Goal: Task Accomplishment & Management: Manage account settings

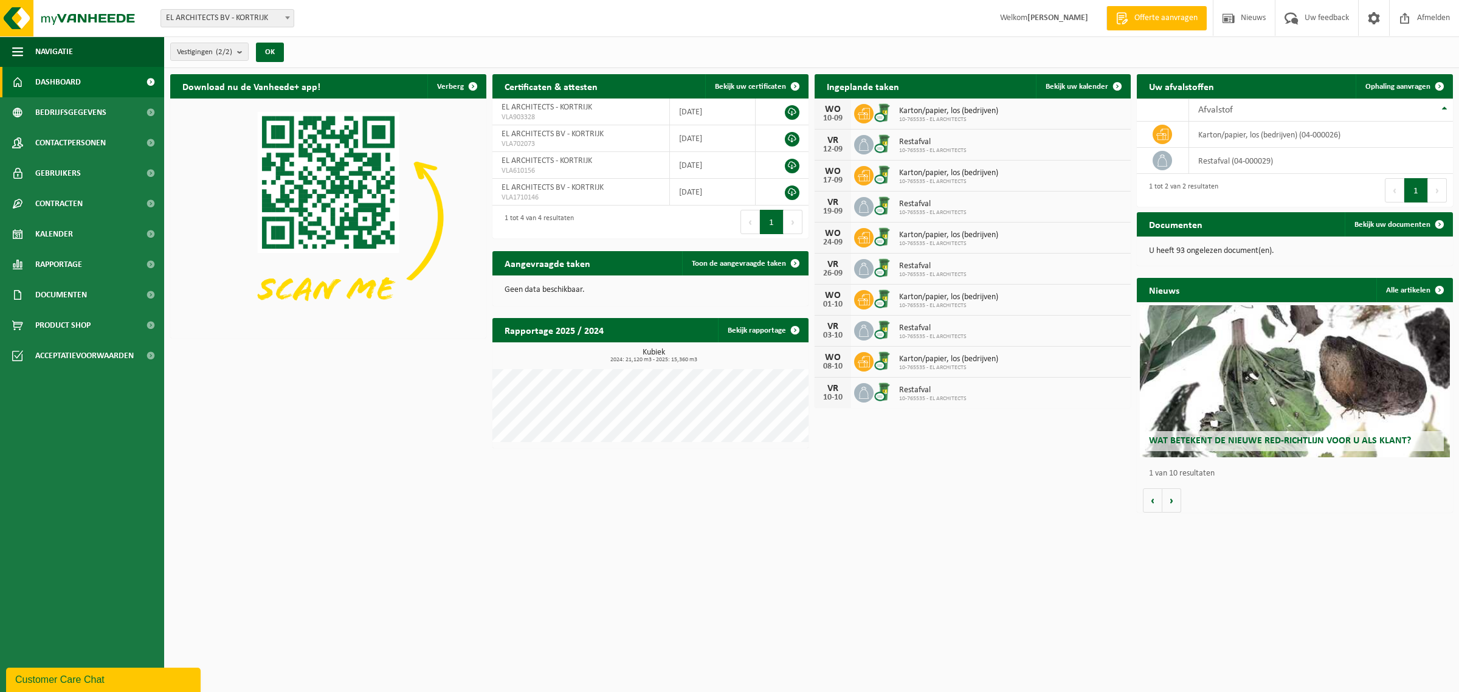
drag, startPoint x: 123, startPoint y: 77, endPoint x: 147, endPoint y: 77, distance: 24.3
click at [123, 77] on link "Dashboard" at bounding box center [82, 82] width 164 height 30
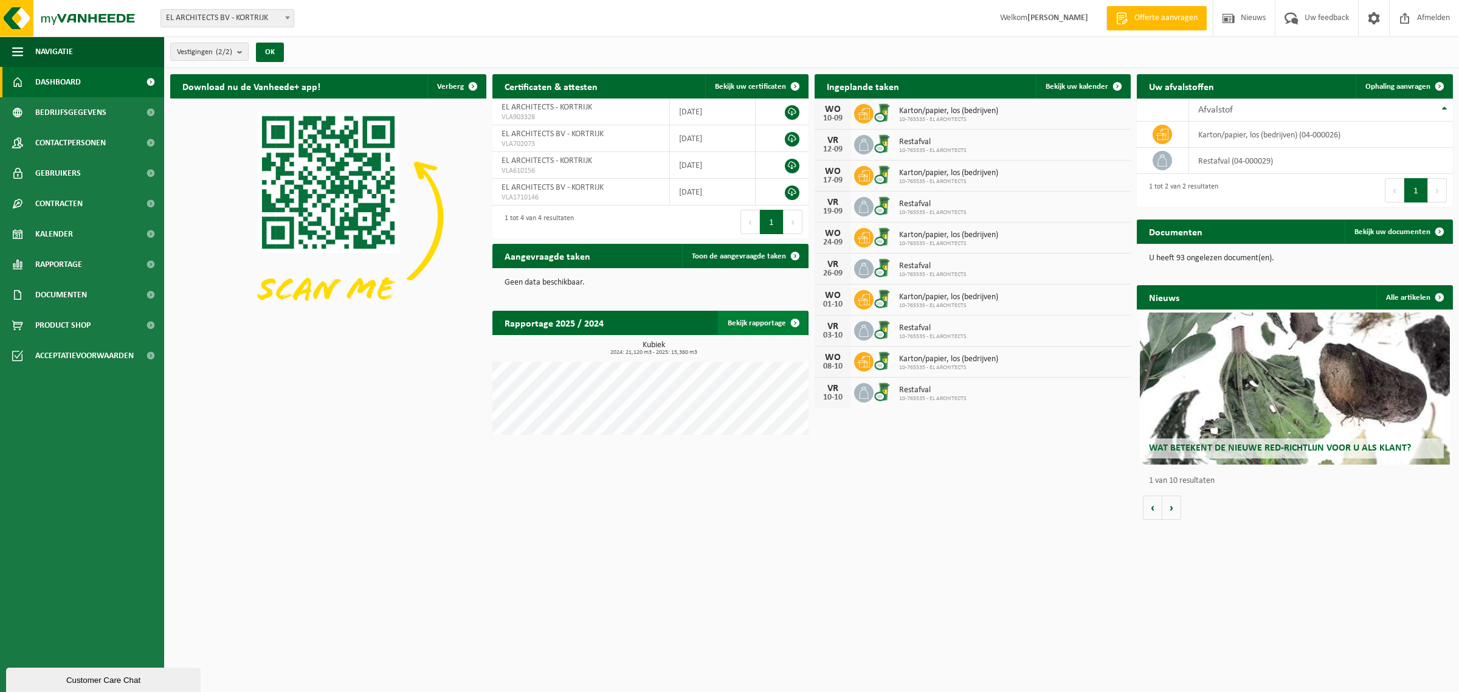
click at [794, 320] on span at bounding box center [795, 323] width 24 height 24
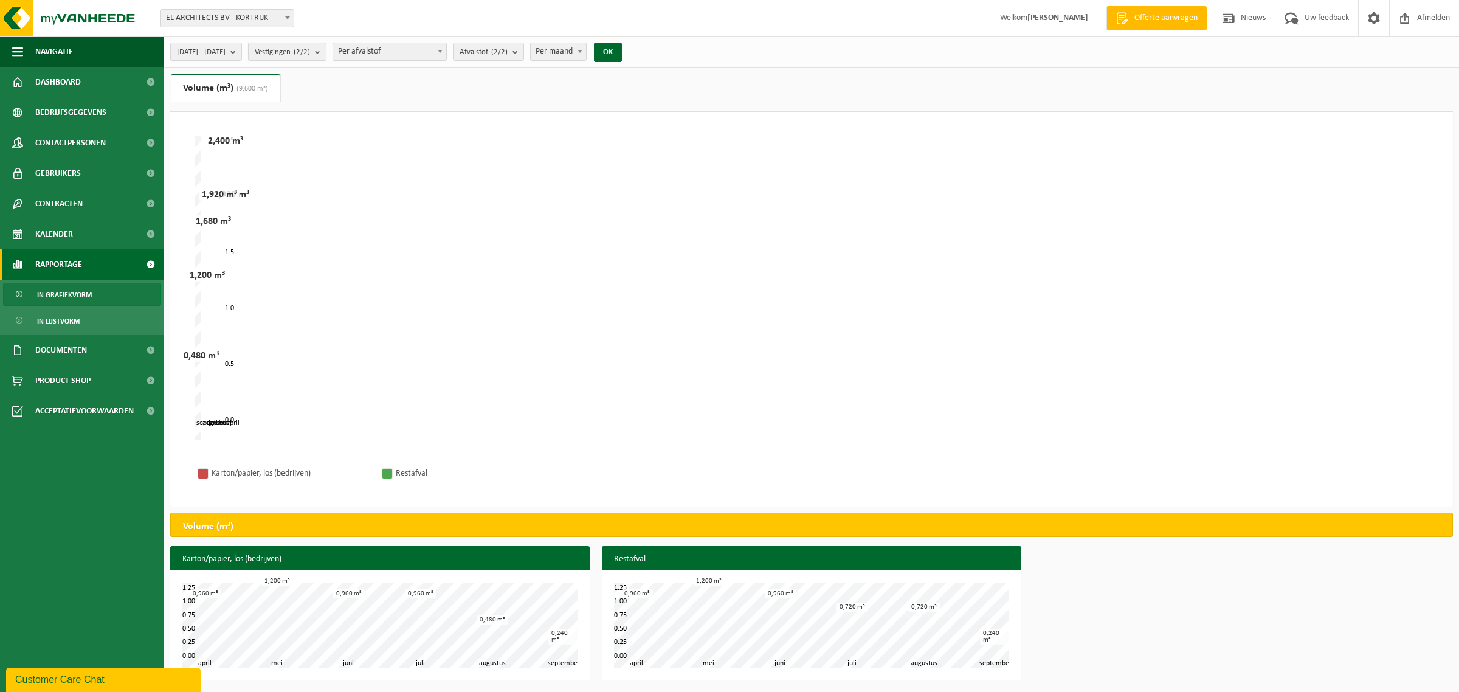
click at [310, 50] on count "(2/2)" at bounding box center [302, 52] width 16 height 8
click at [401, 46] on span "Per afvalstof" at bounding box center [389, 51] width 113 height 17
select select "2"
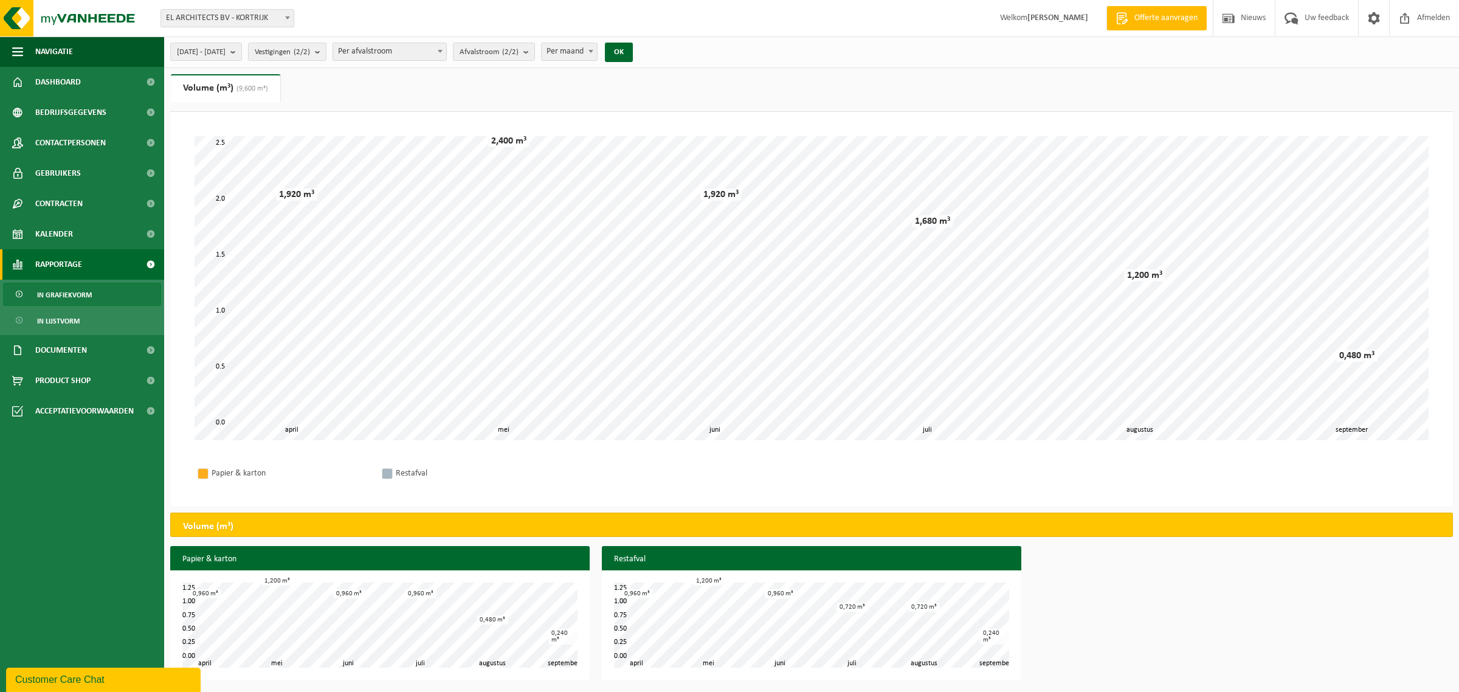
click at [598, 55] on span "Per maand" at bounding box center [570, 51] width 56 height 17
click at [598, 57] on span "Per jaar" at bounding box center [570, 51] width 56 height 17
select select "1"
click at [633, 50] on button "OK" at bounding box center [619, 52] width 28 height 19
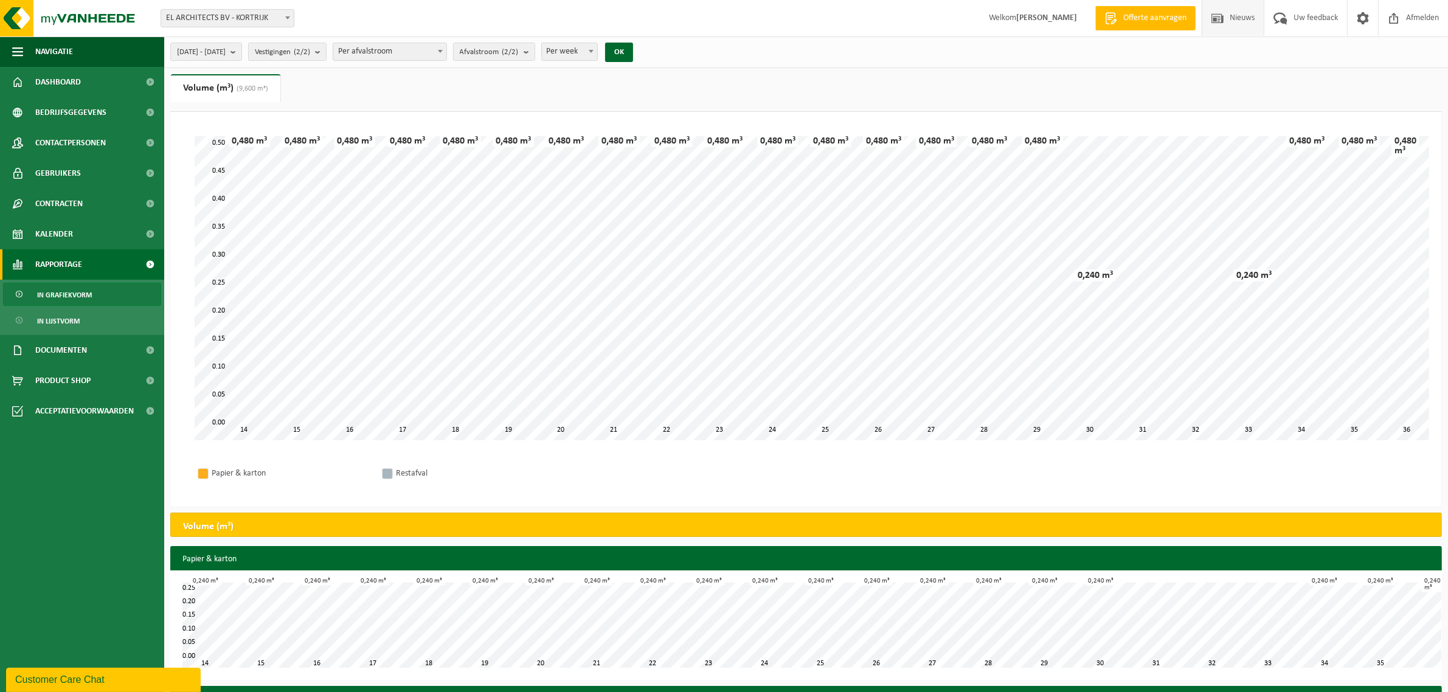
click at [1230, 14] on span "Nieuws" at bounding box center [1241, 18] width 31 height 36
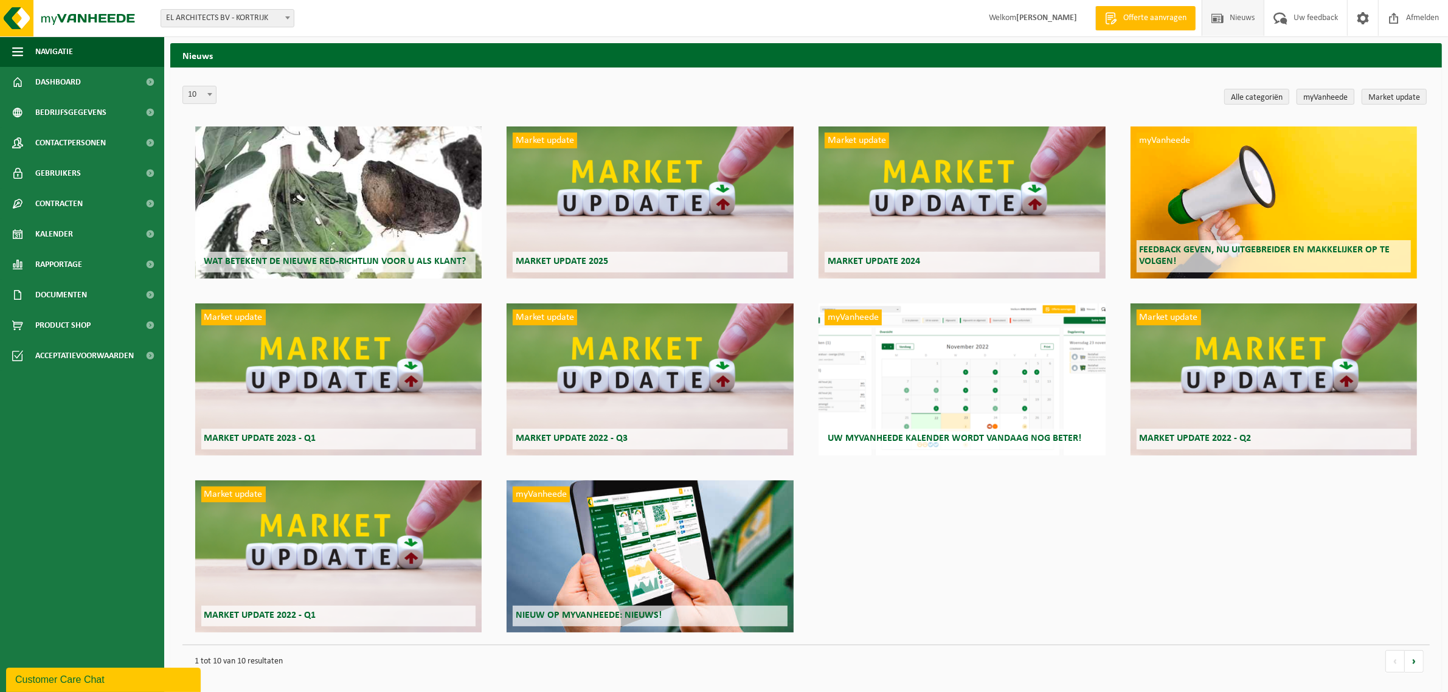
click at [1327, 96] on link "myVanheede" at bounding box center [1325, 97] width 58 height 16
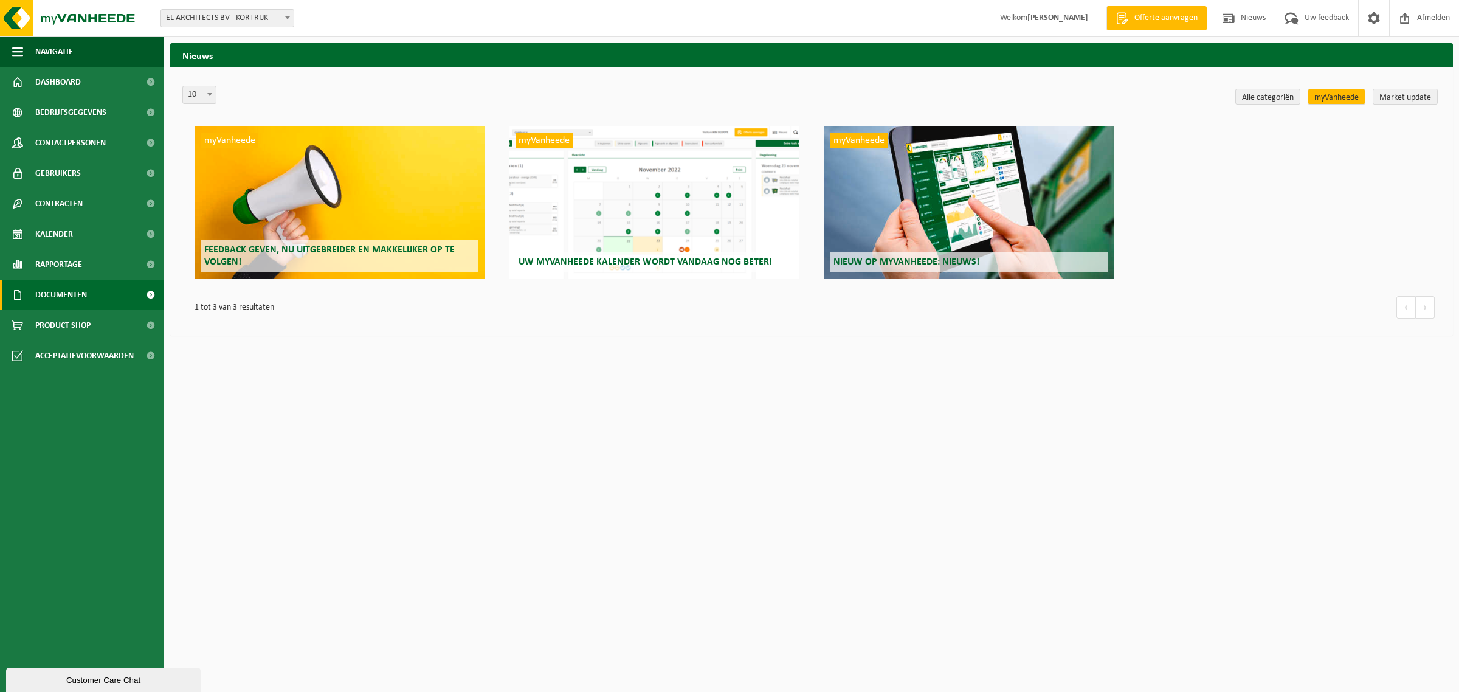
click at [60, 297] on span "Documenten" at bounding box center [61, 295] width 52 height 30
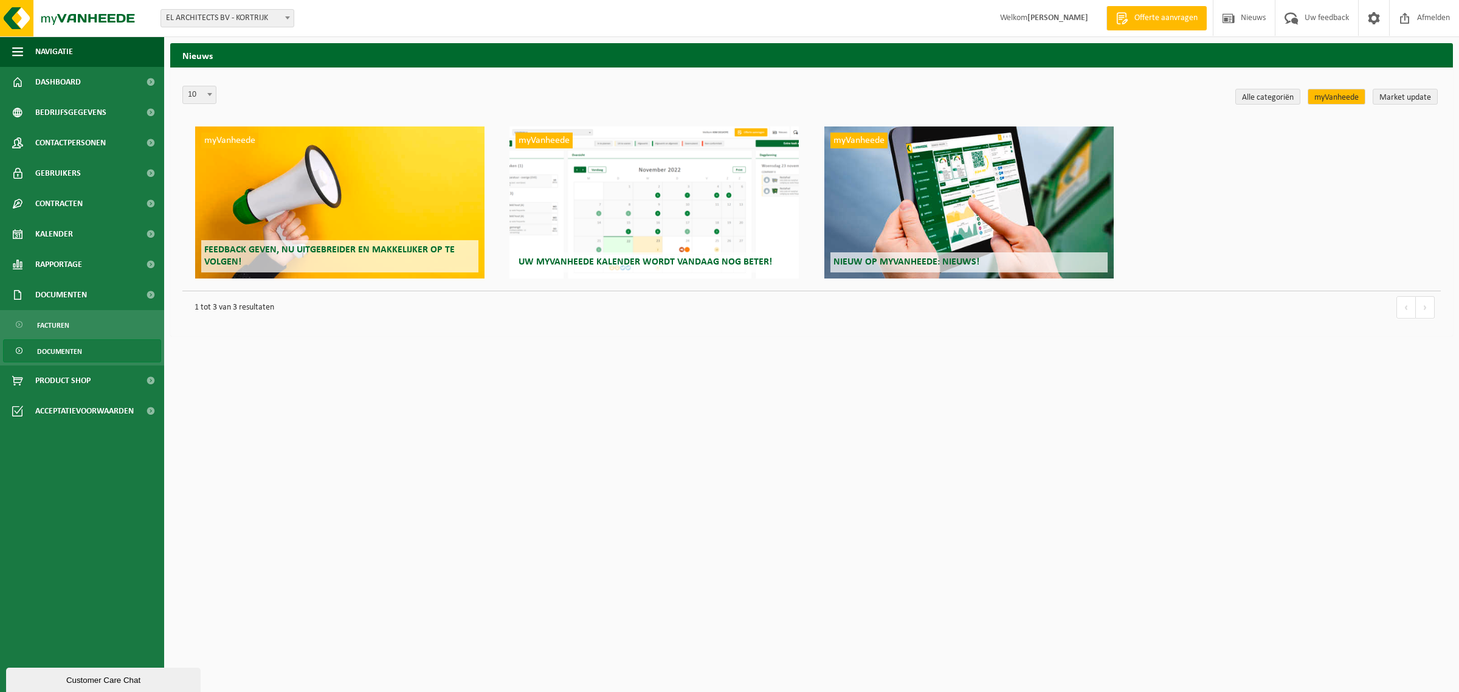
click at [60, 347] on span "Documenten" at bounding box center [59, 351] width 45 height 23
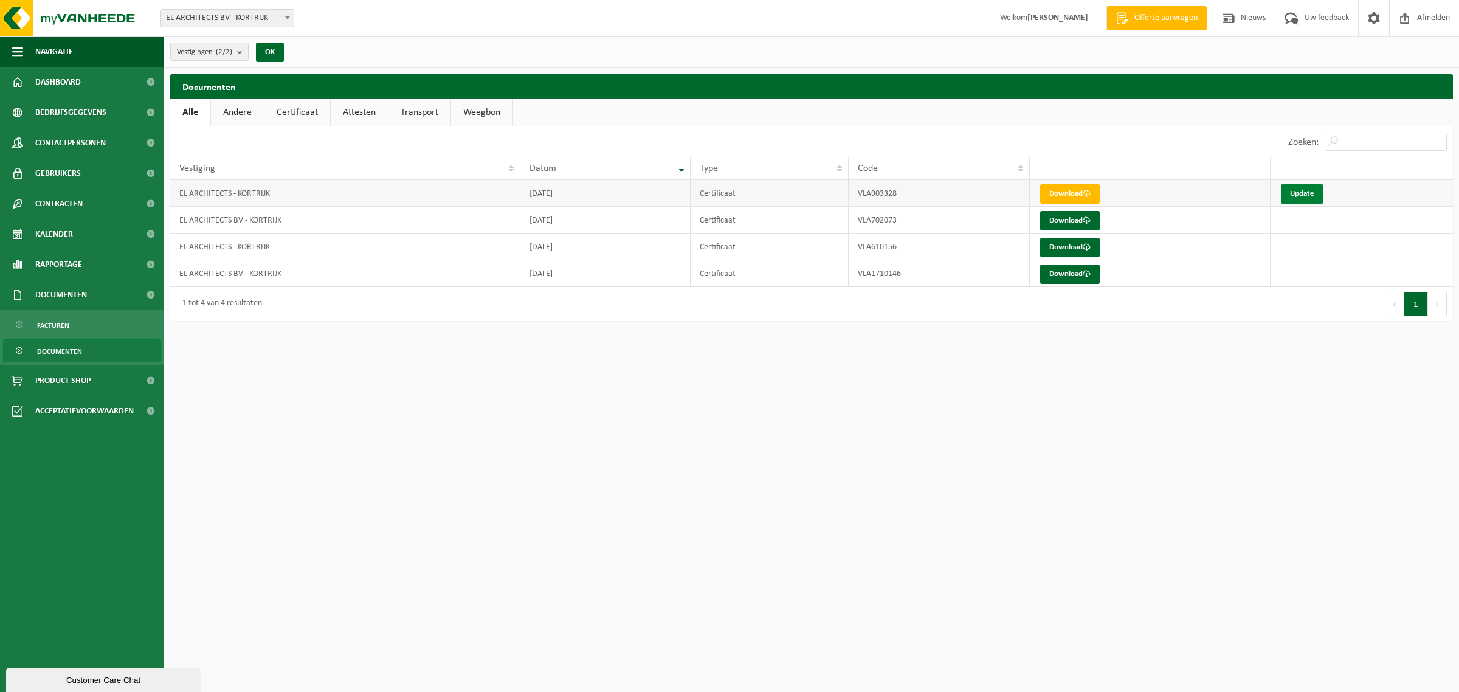
click at [1315, 195] on link "Update" at bounding box center [1302, 193] width 43 height 19
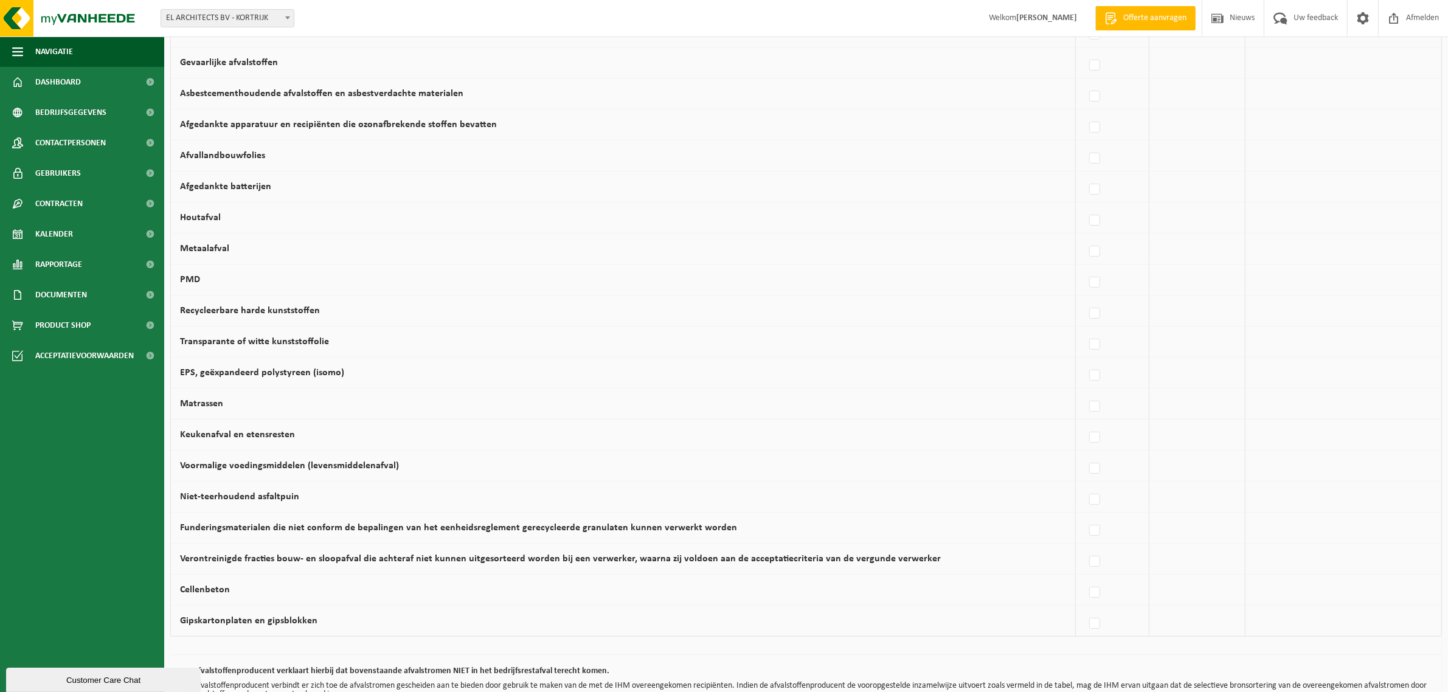
scroll to position [564, 0]
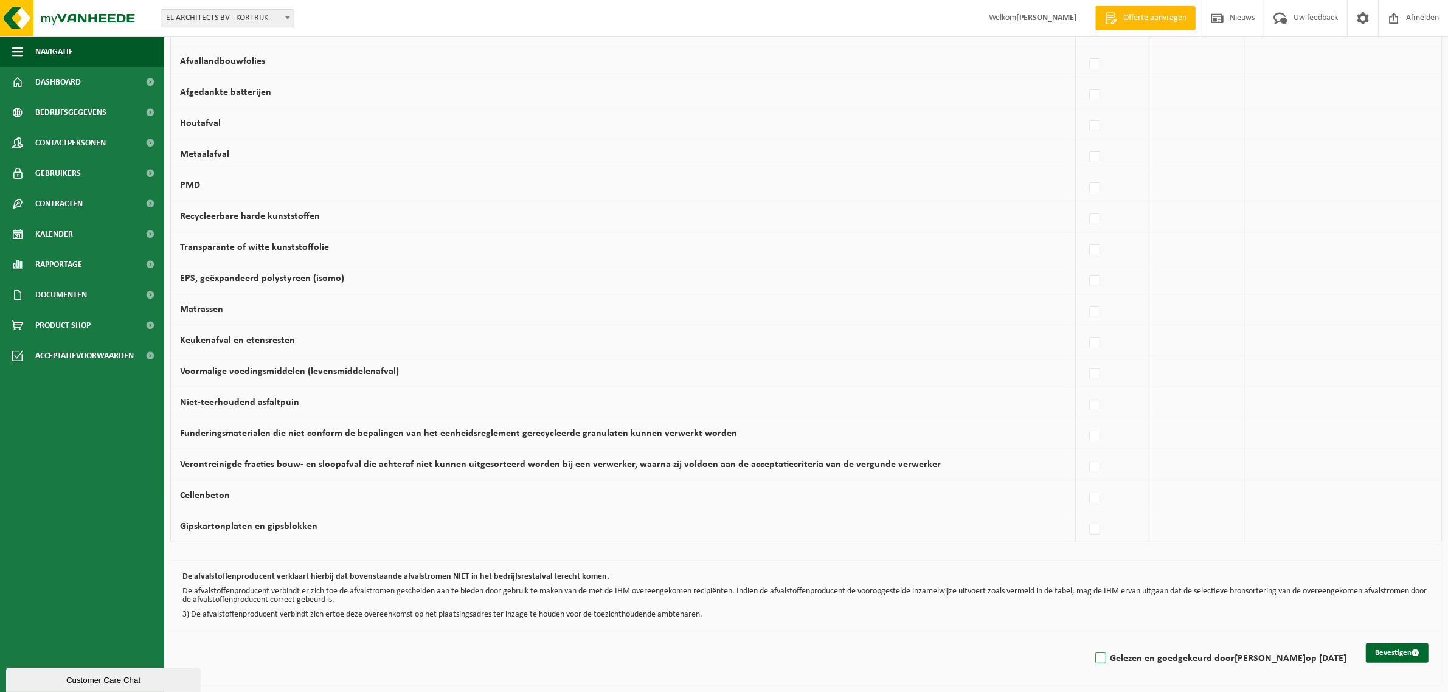
drag, startPoint x: 1141, startPoint y: 660, endPoint x: 1150, endPoint y: 657, distance: 9.0
click at [1143, 658] on label "Gelezen en goedgekeurd door HILDE DEHAEN op 08/09/25" at bounding box center [1220, 658] width 254 height 18
click at [1091, 643] on input "Gelezen en goedgekeurd door HILDE DEHAEN op 08/09/25" at bounding box center [1090, 643] width 1 height 1
checkbox input "true"
click at [1409, 652] on button "Bevestigen" at bounding box center [1397, 652] width 63 height 19
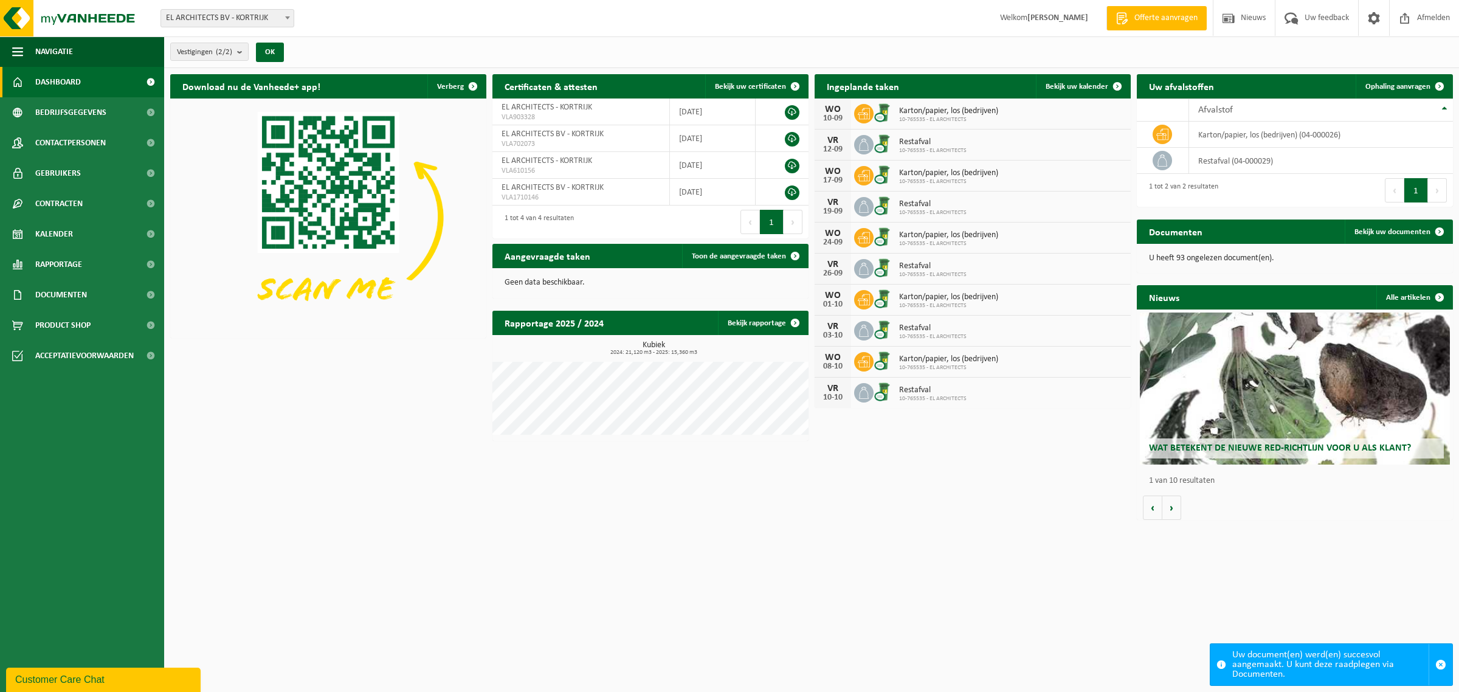
click at [104, 83] on link "Dashboard" at bounding box center [82, 82] width 164 height 30
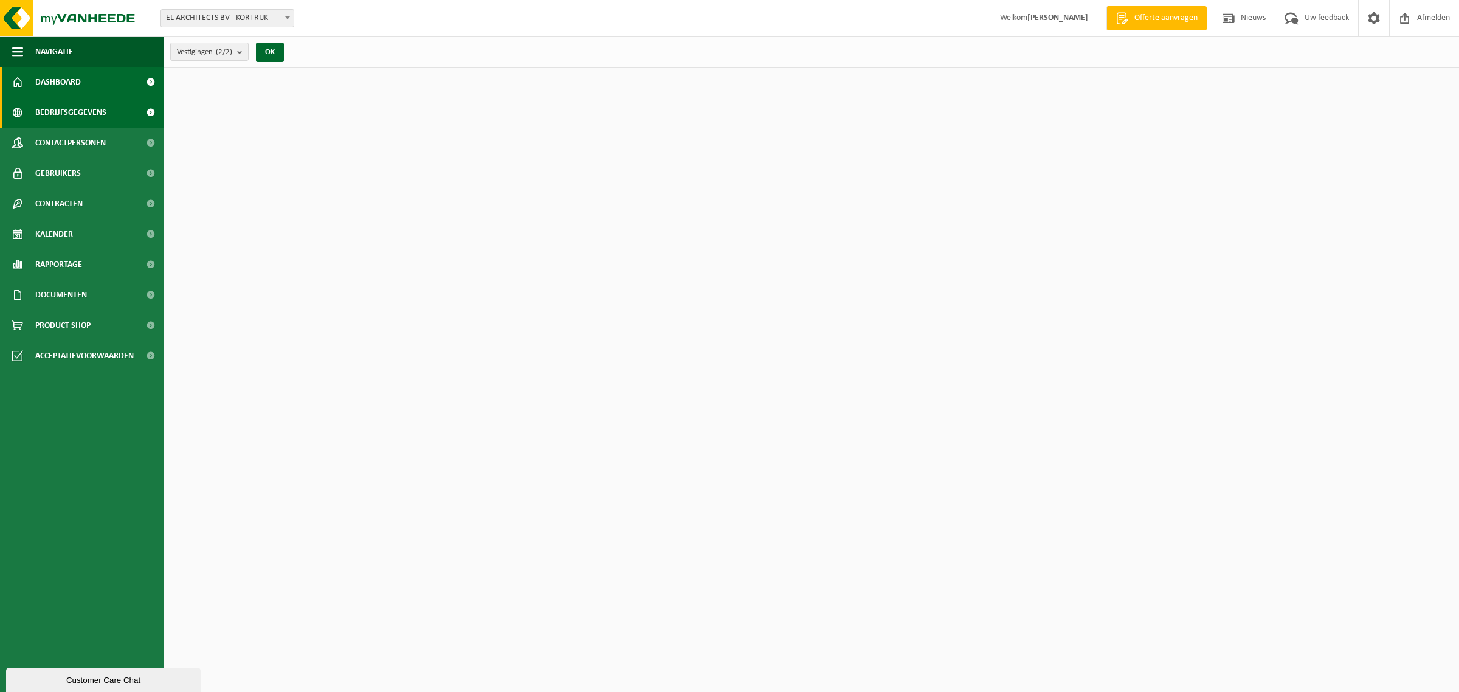
click at [104, 110] on span "Bedrijfsgegevens" at bounding box center [70, 112] width 71 height 30
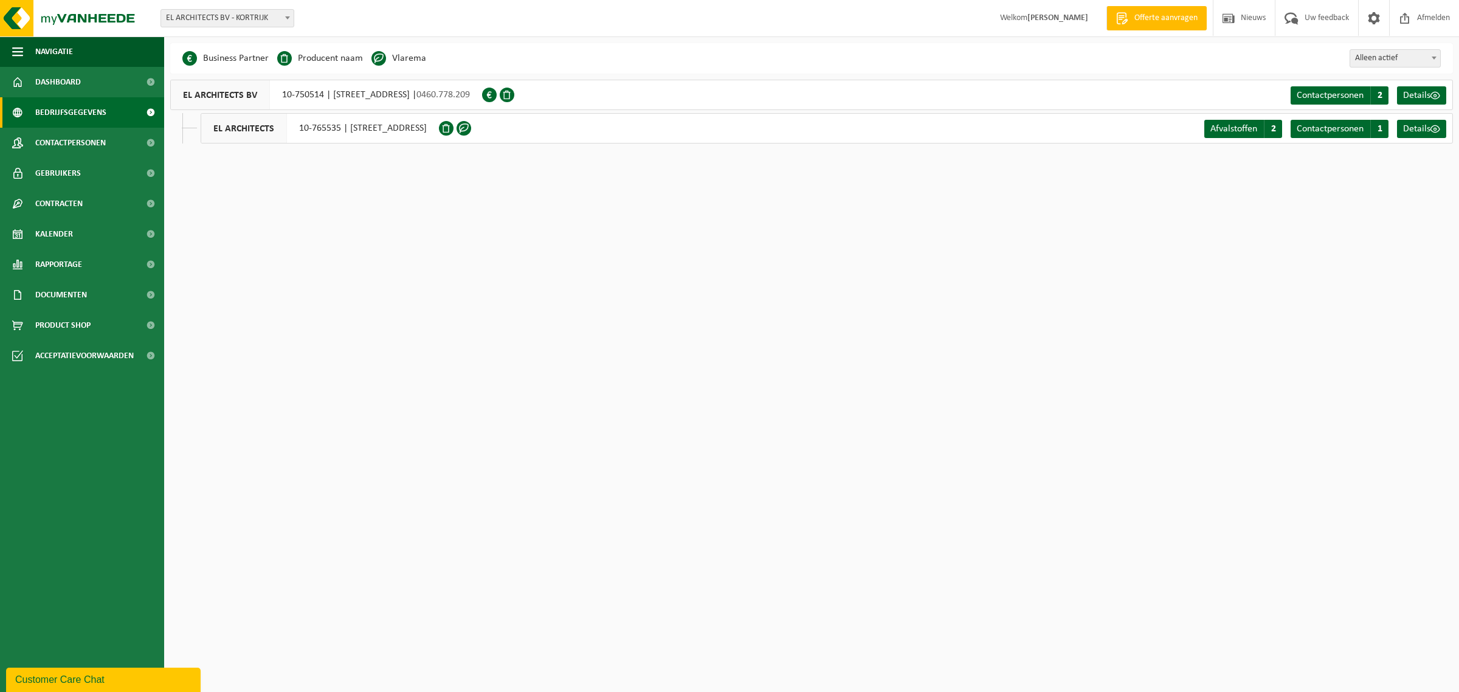
click at [375, 61] on span at bounding box center [379, 58] width 15 height 15
click at [1438, 91] on span at bounding box center [1436, 96] width 10 height 10
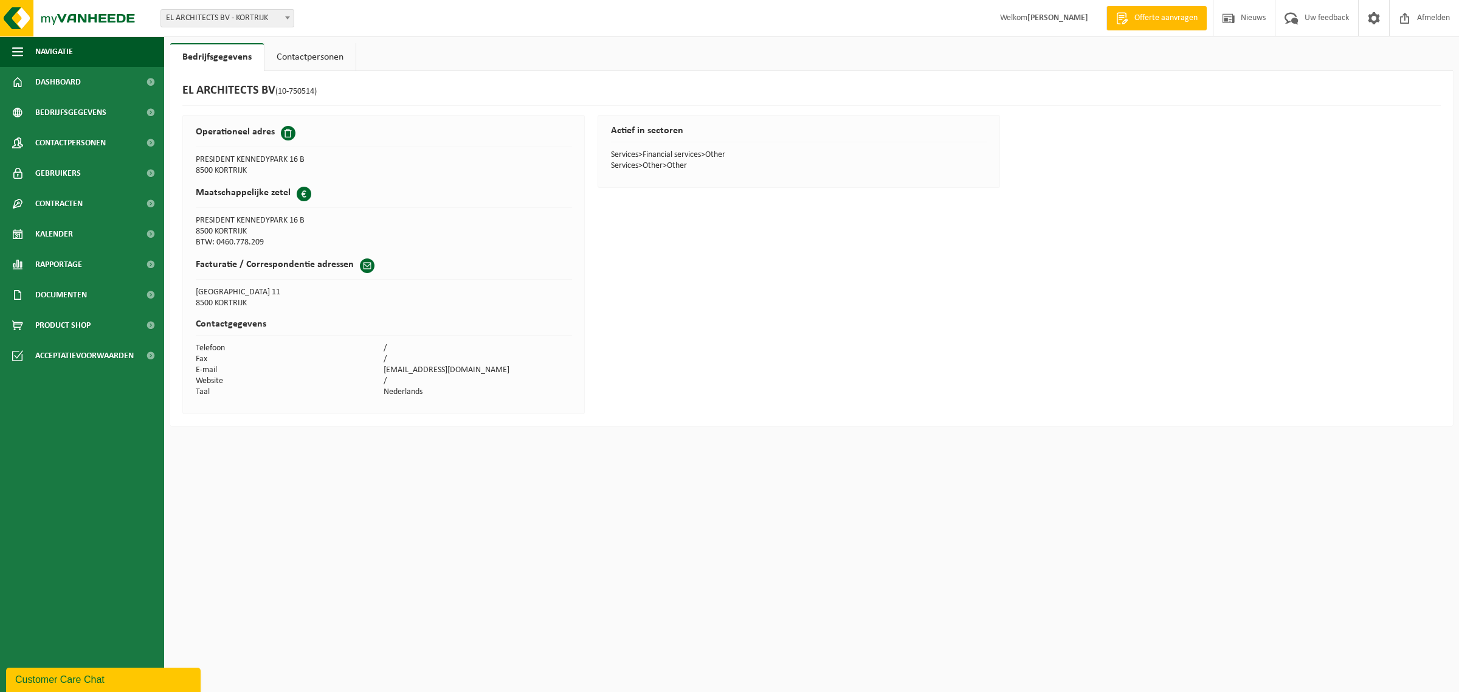
click at [314, 57] on link "Contactpersonen" at bounding box center [310, 57] width 91 height 28
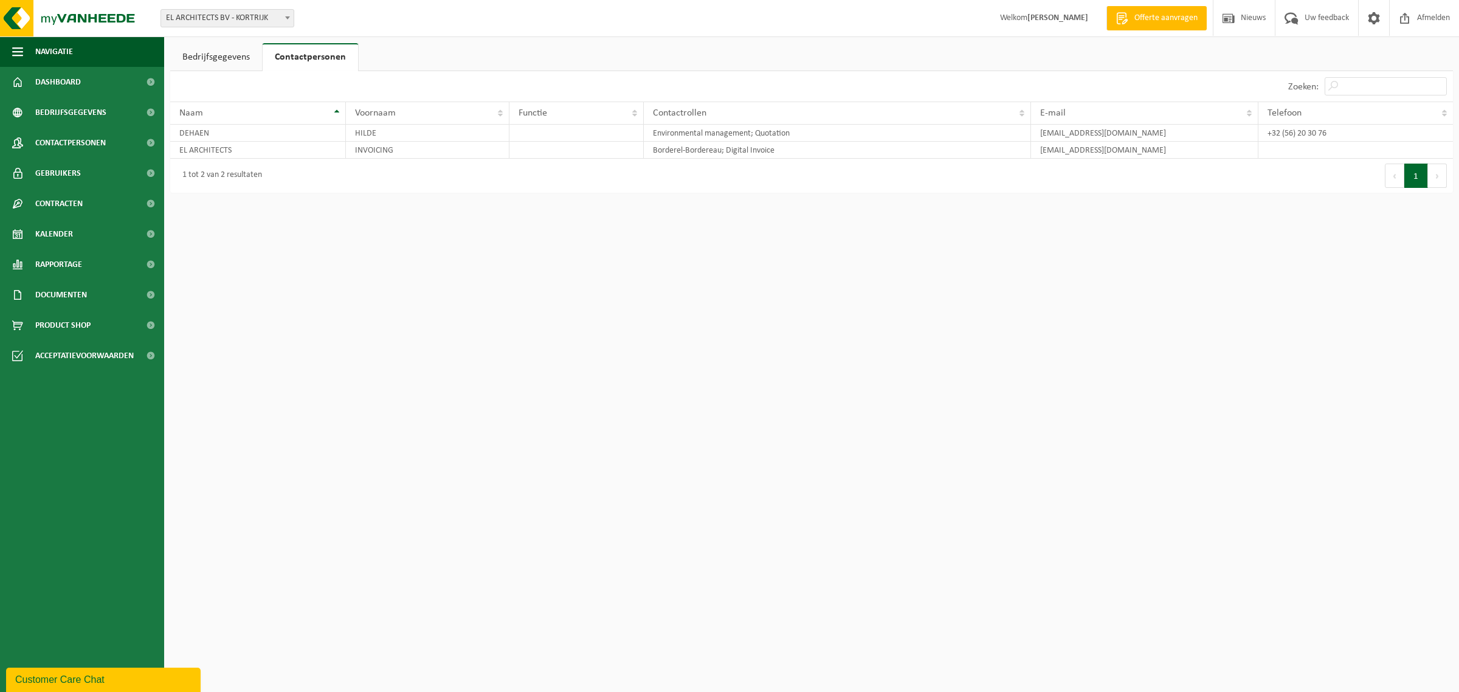
drag, startPoint x: 228, startPoint y: 53, endPoint x: 238, endPoint y: 55, distance: 10.0
click at [228, 54] on link "Bedrijfsgegevens" at bounding box center [216, 57] width 92 height 28
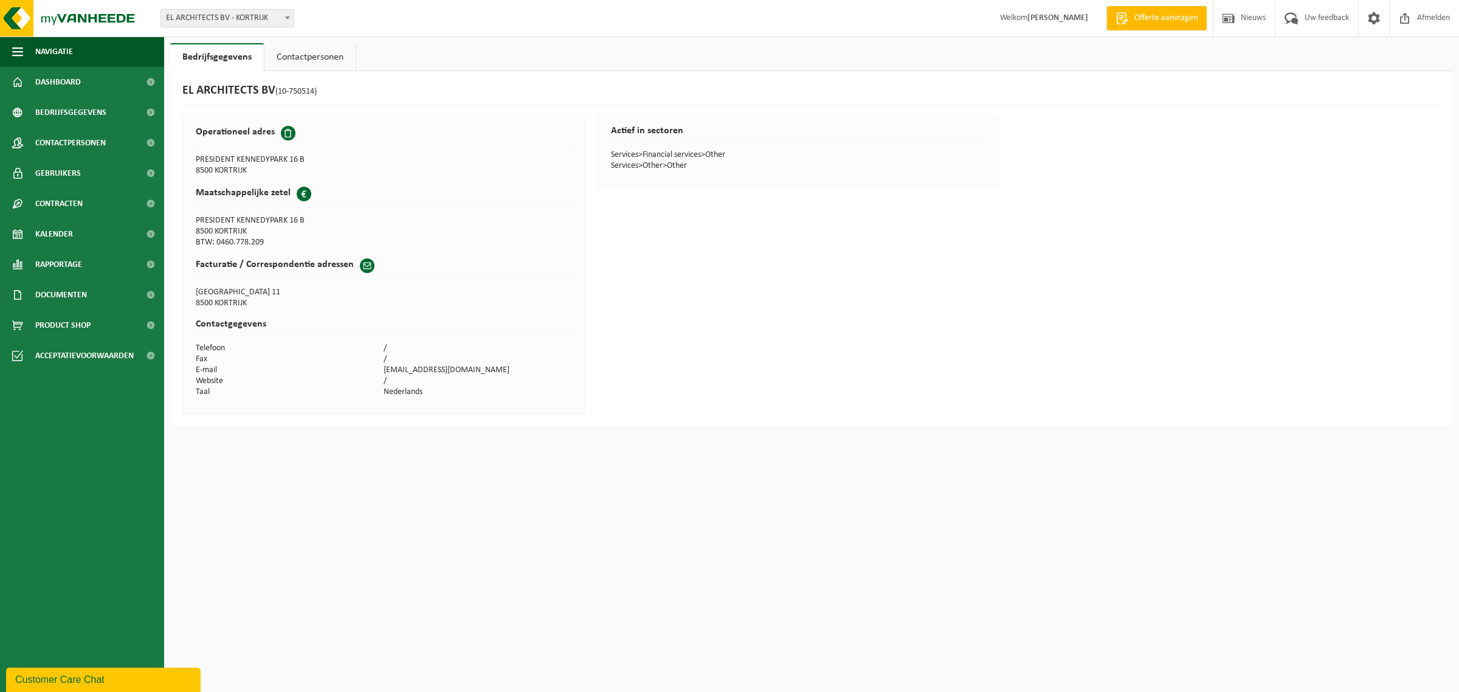
click at [289, 131] on span at bounding box center [288, 133] width 15 height 15
click at [283, 134] on span at bounding box center [288, 133] width 15 height 15
click at [286, 134] on span at bounding box center [288, 133] width 15 height 15
click at [364, 266] on span at bounding box center [367, 265] width 15 height 15
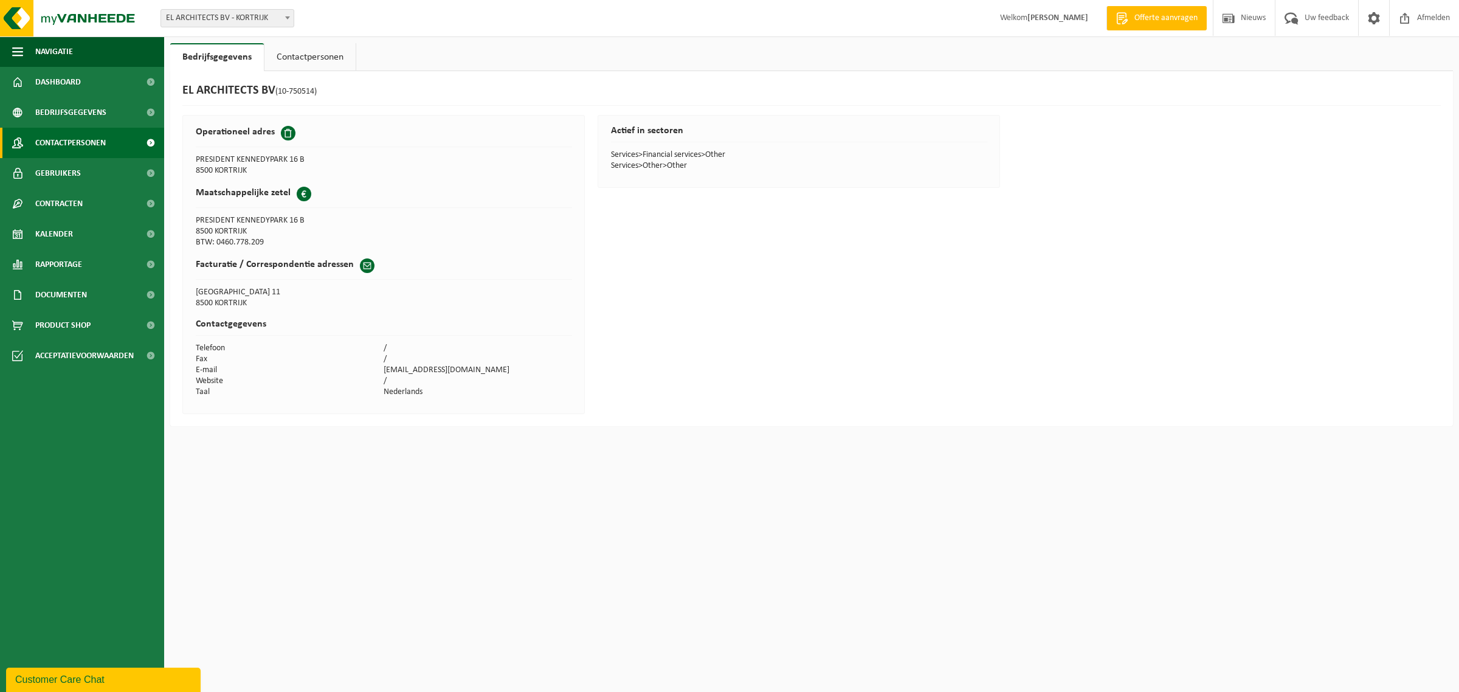
click at [87, 143] on span "Contactpersonen" at bounding box center [70, 143] width 71 height 30
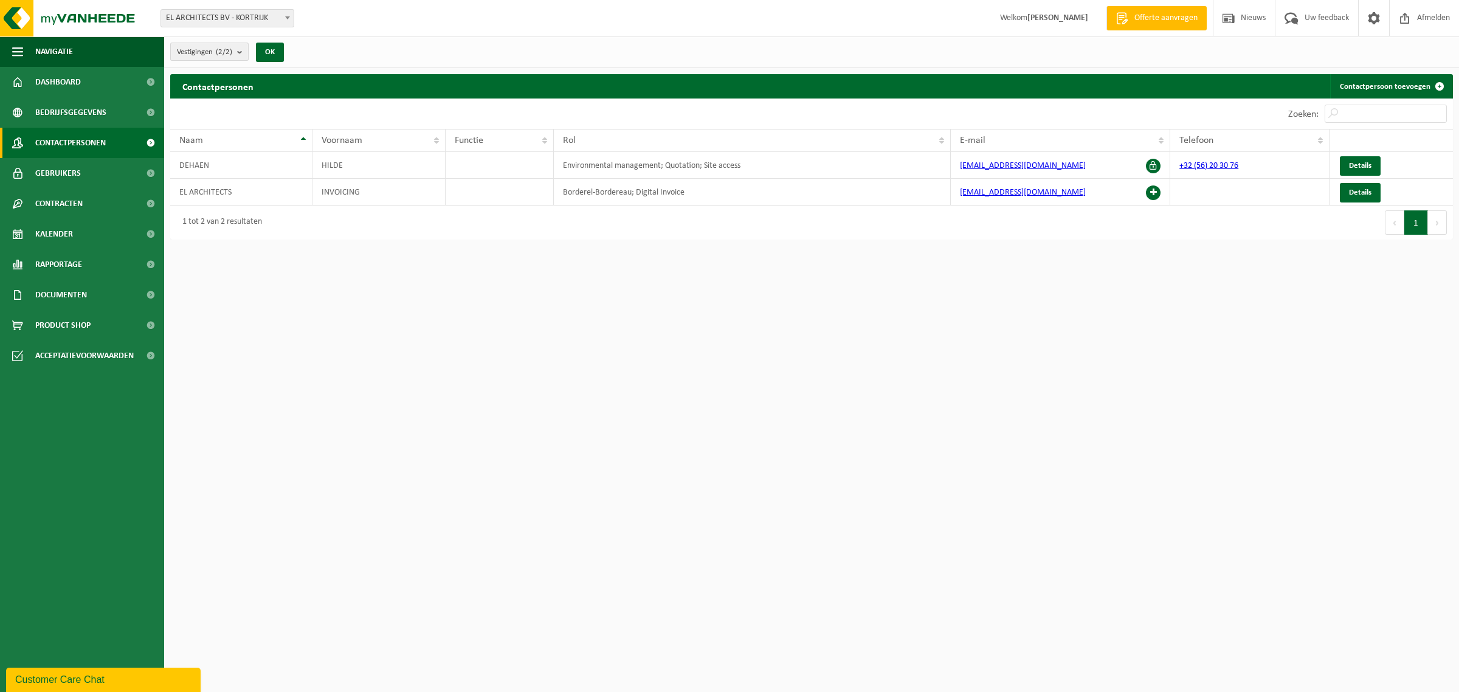
click at [220, 52] on count "(2/2)" at bounding box center [224, 52] width 16 height 8
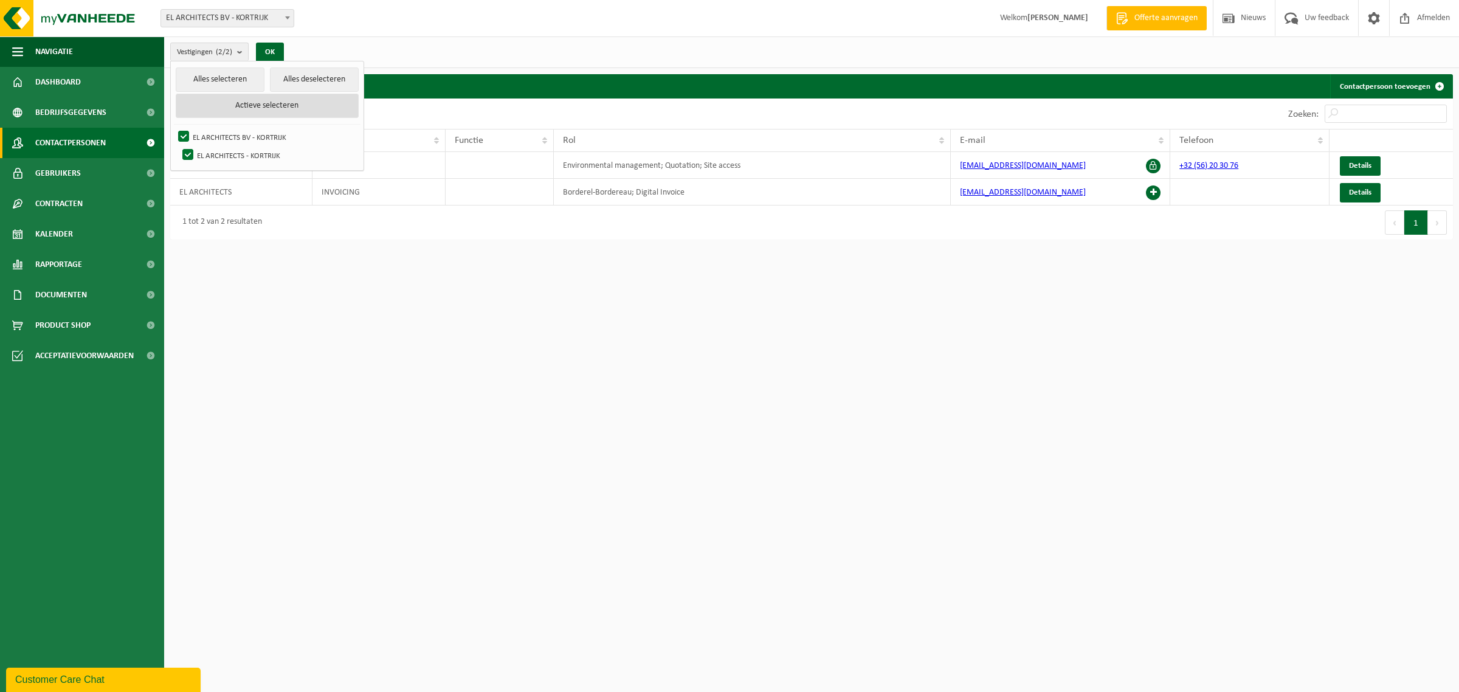
click at [242, 102] on button "Actieve selecteren" at bounding box center [267, 106] width 183 height 24
click at [235, 82] on button "Alles selecteren" at bounding box center [220, 79] width 89 height 24
drag, startPoint x: 314, startPoint y: 272, endPoint x: 234, endPoint y: 242, distance: 85.3
click at [312, 274] on html "Vestiging: EL ARCHITECTS BV - KORTRIJK EL ARCHITECTS - KORTRIJK EL ARCHITECTS B…" at bounding box center [729, 346] width 1459 height 692
click at [81, 105] on span "Bedrijfsgegevens" at bounding box center [70, 112] width 71 height 30
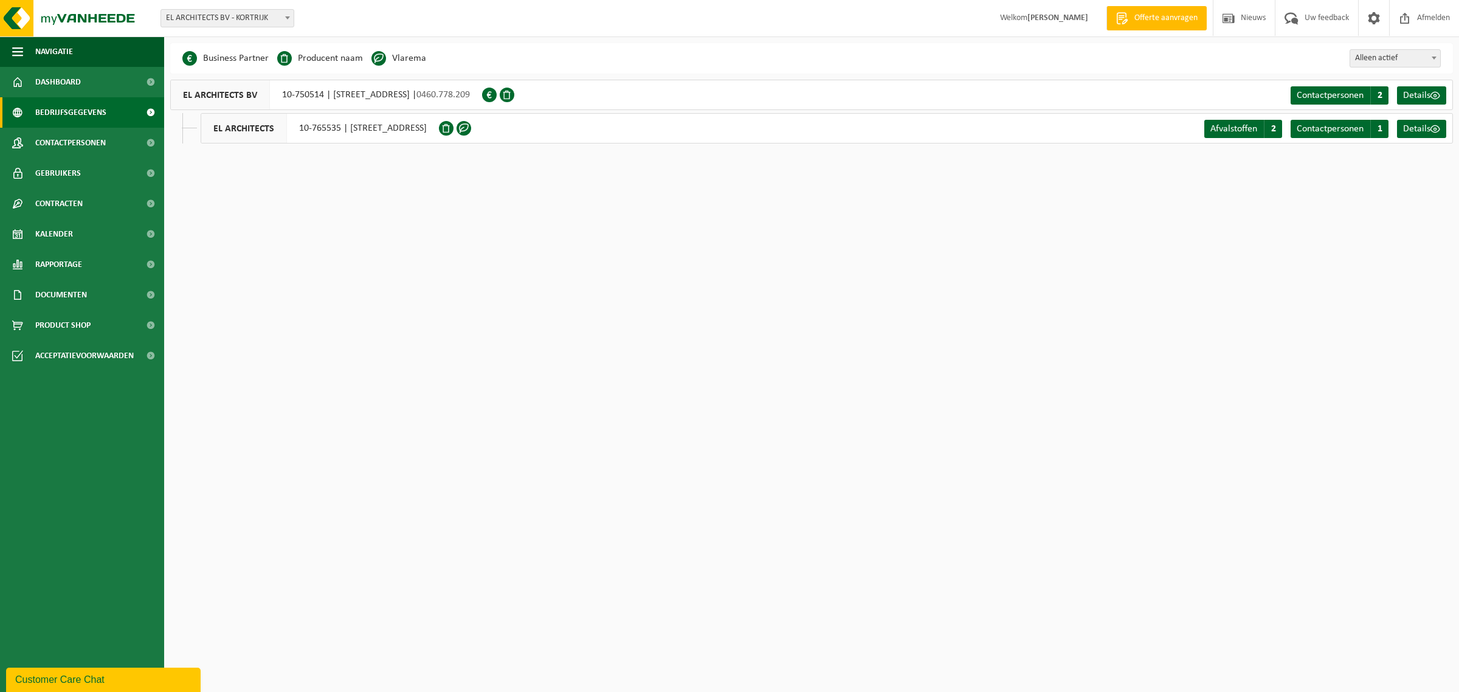
click at [367, 92] on div "EL ARCHITECTS BV 10-750514 | [GEOGRAPHIC_DATA][STREET_ADDRESS] | 0460.778.209" at bounding box center [326, 95] width 312 height 30
click at [1425, 95] on span "Details" at bounding box center [1416, 96] width 27 height 10
click at [1396, 62] on span "Alleen actief" at bounding box center [1396, 58] width 90 height 17
click at [1397, 59] on span "Alleen actief" at bounding box center [1396, 58] width 90 height 17
click at [181, 15] on span "EL ARCHITECTS BV - KORTRIJK" at bounding box center [227, 18] width 133 height 17
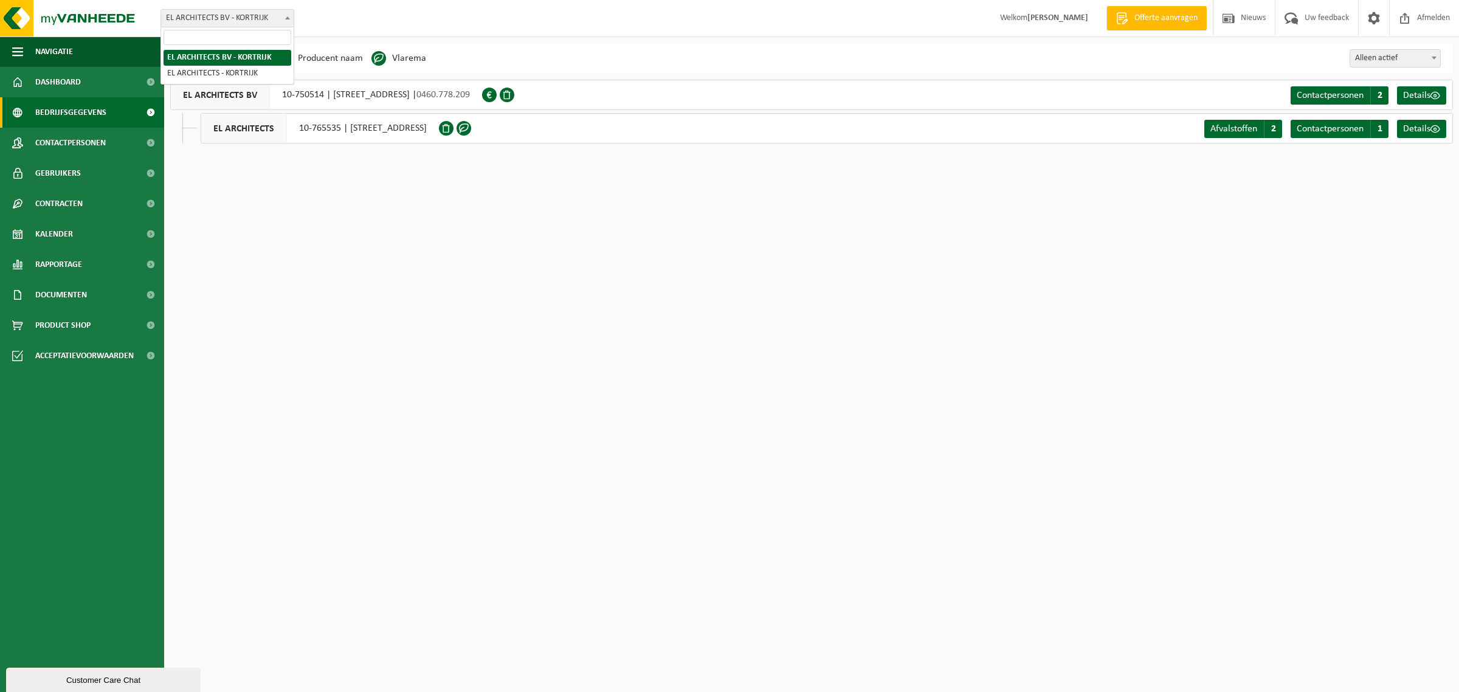
click at [187, 14] on span "EL ARCHITECTS BV - KORTRIJK" at bounding box center [227, 18] width 133 height 17
click at [86, 168] on link "Gebruikers" at bounding box center [82, 173] width 164 height 30
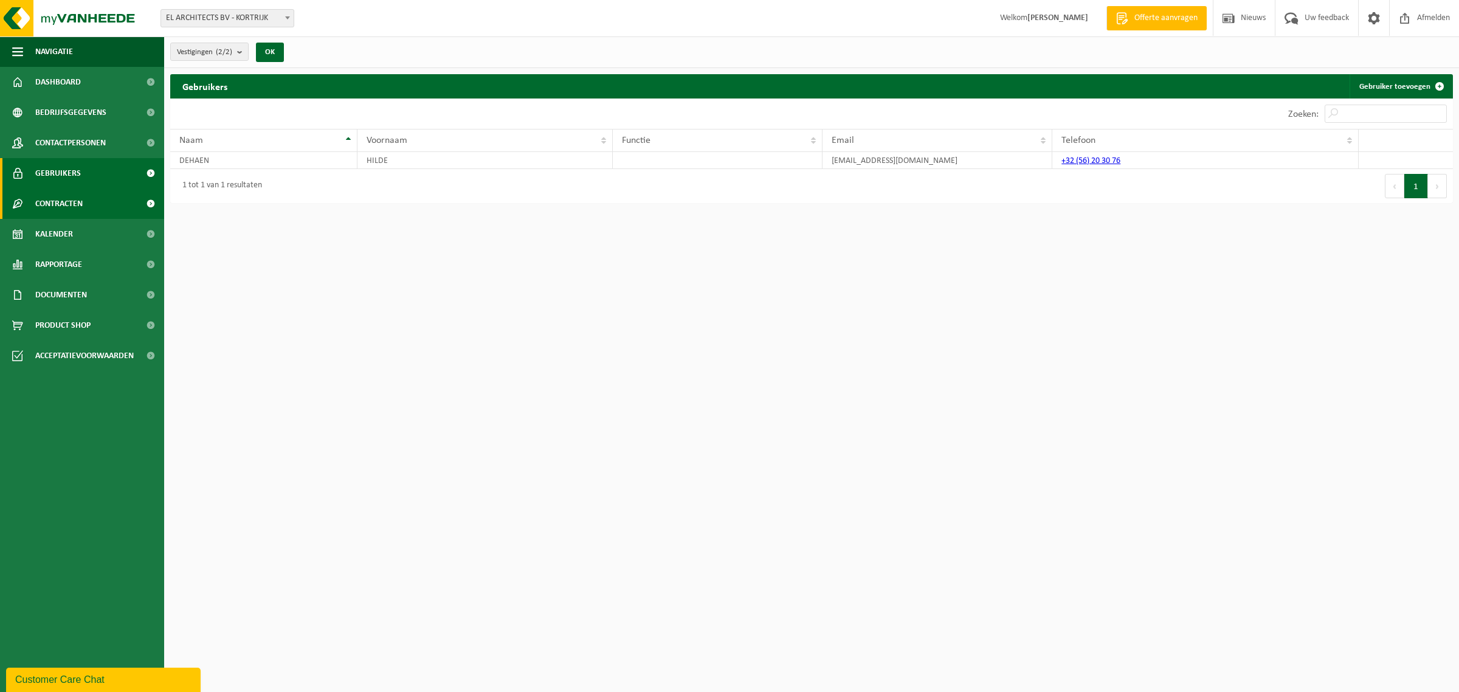
click at [74, 202] on span "Contracten" at bounding box center [58, 203] width 47 height 30
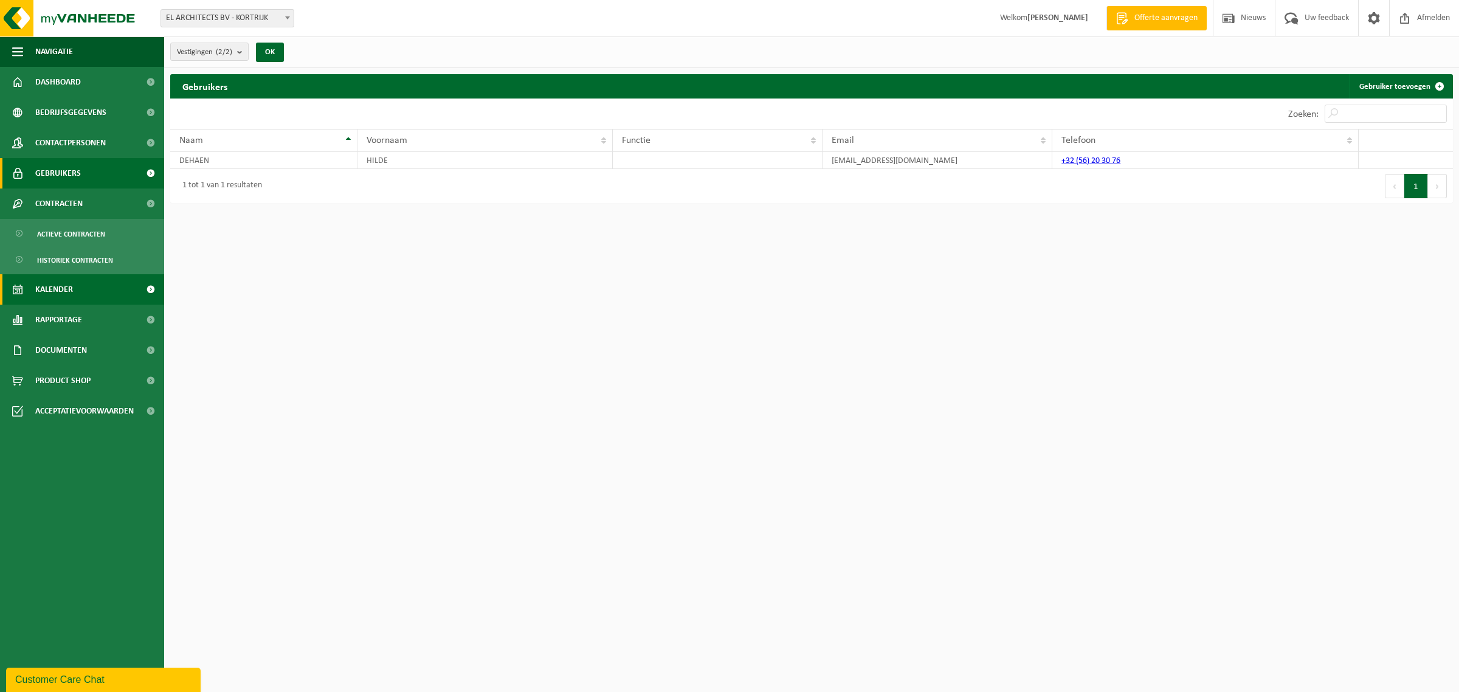
click at [70, 290] on span "Kalender" at bounding box center [54, 289] width 38 height 30
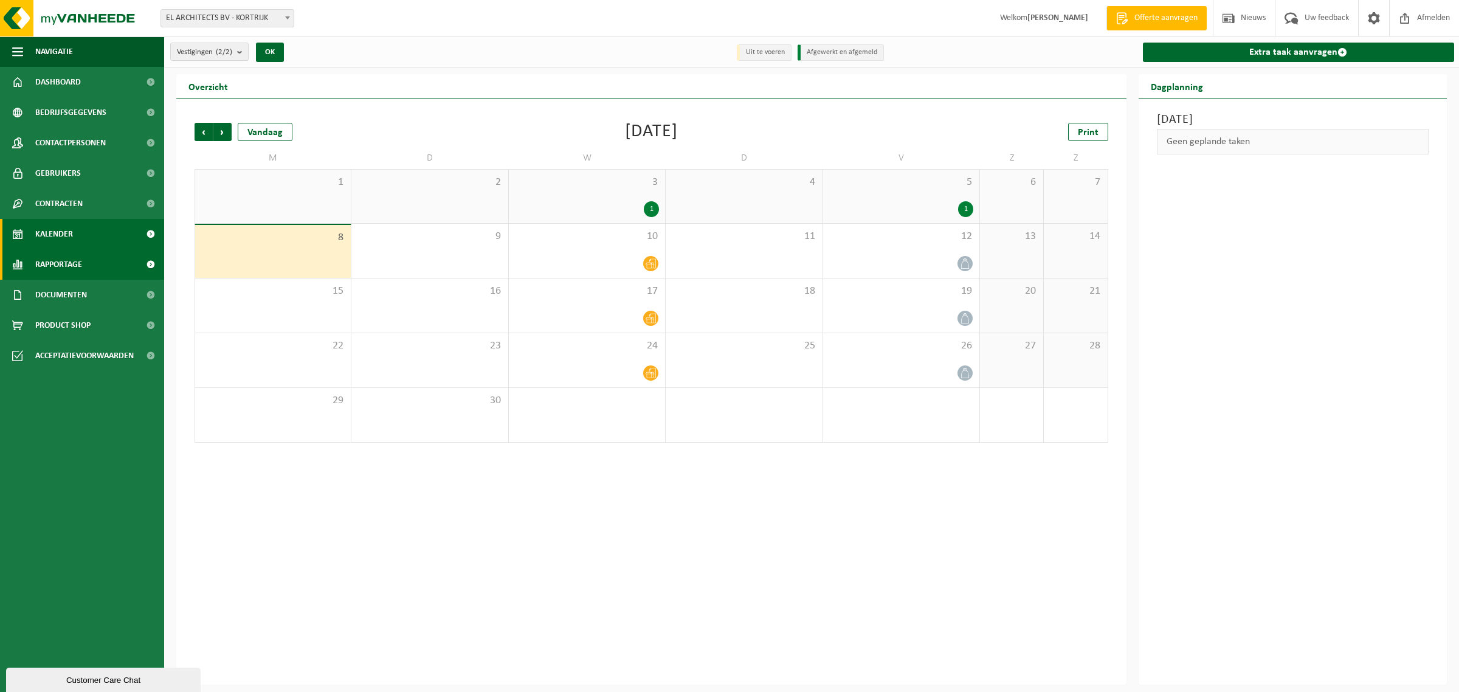
click at [83, 263] on link "Rapportage" at bounding box center [82, 264] width 164 height 30
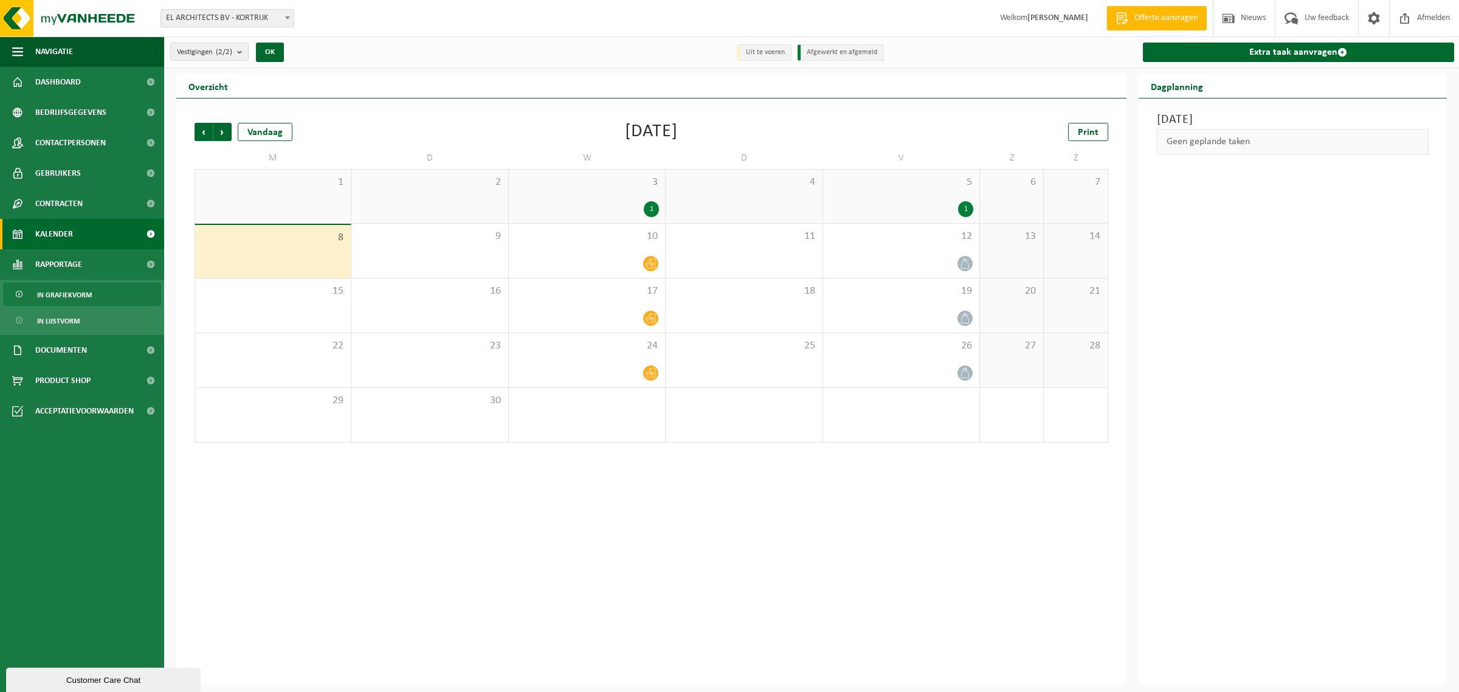
click at [83, 292] on span "In grafiekvorm" at bounding box center [64, 294] width 55 height 23
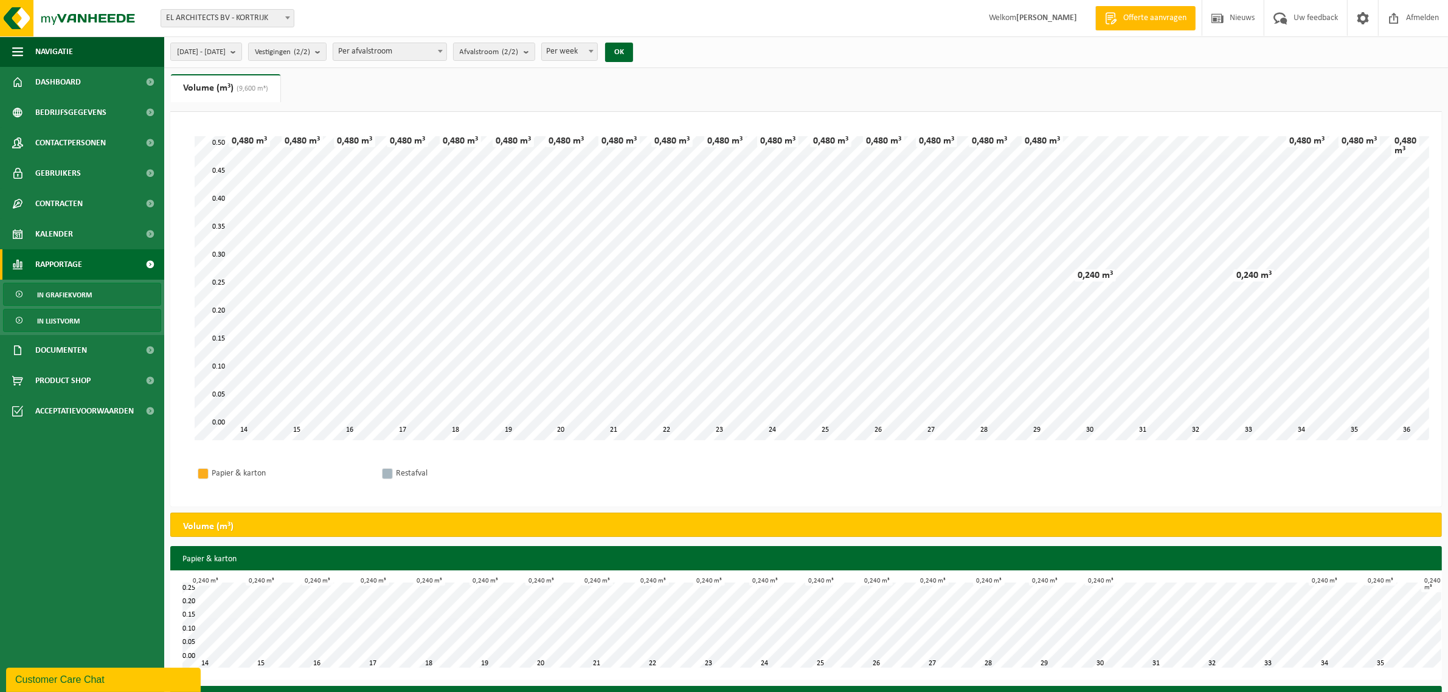
click at [74, 318] on span "In lijstvorm" at bounding box center [58, 321] width 43 height 23
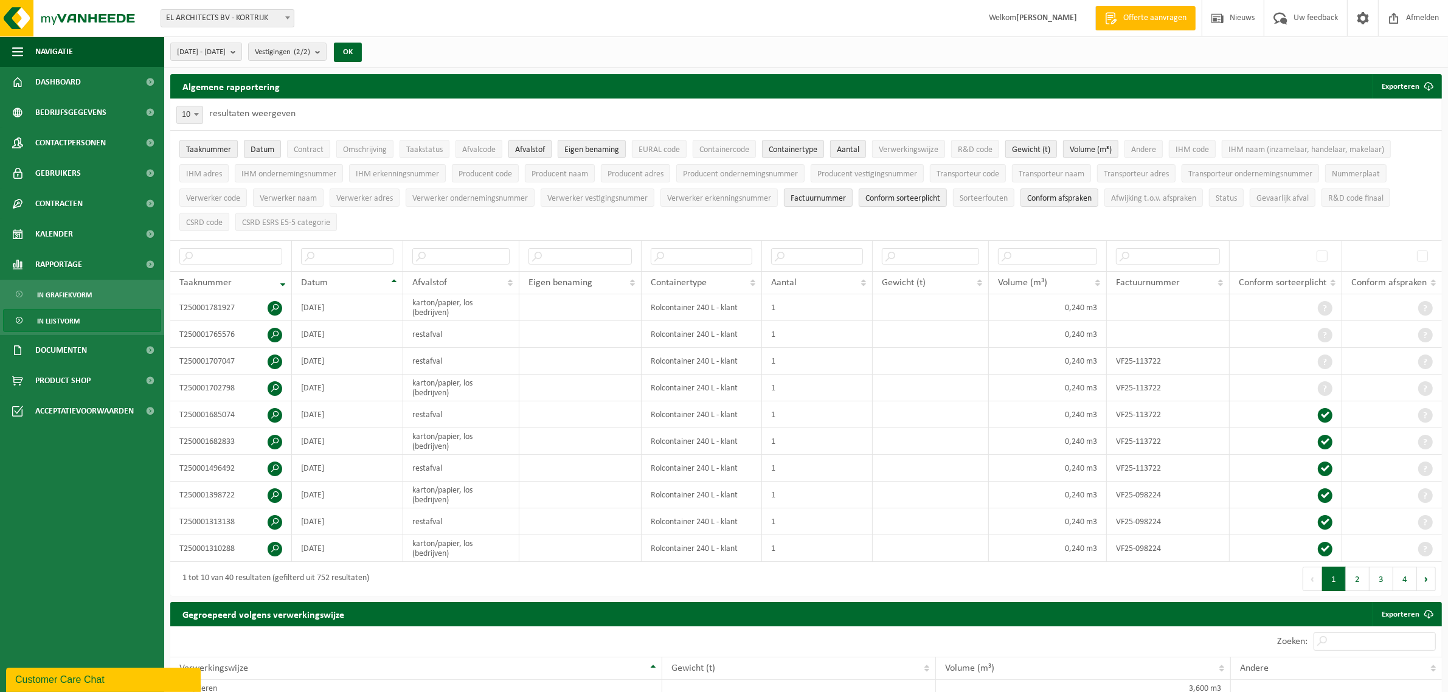
click at [533, 147] on span "Afvalstof" at bounding box center [530, 149] width 30 height 9
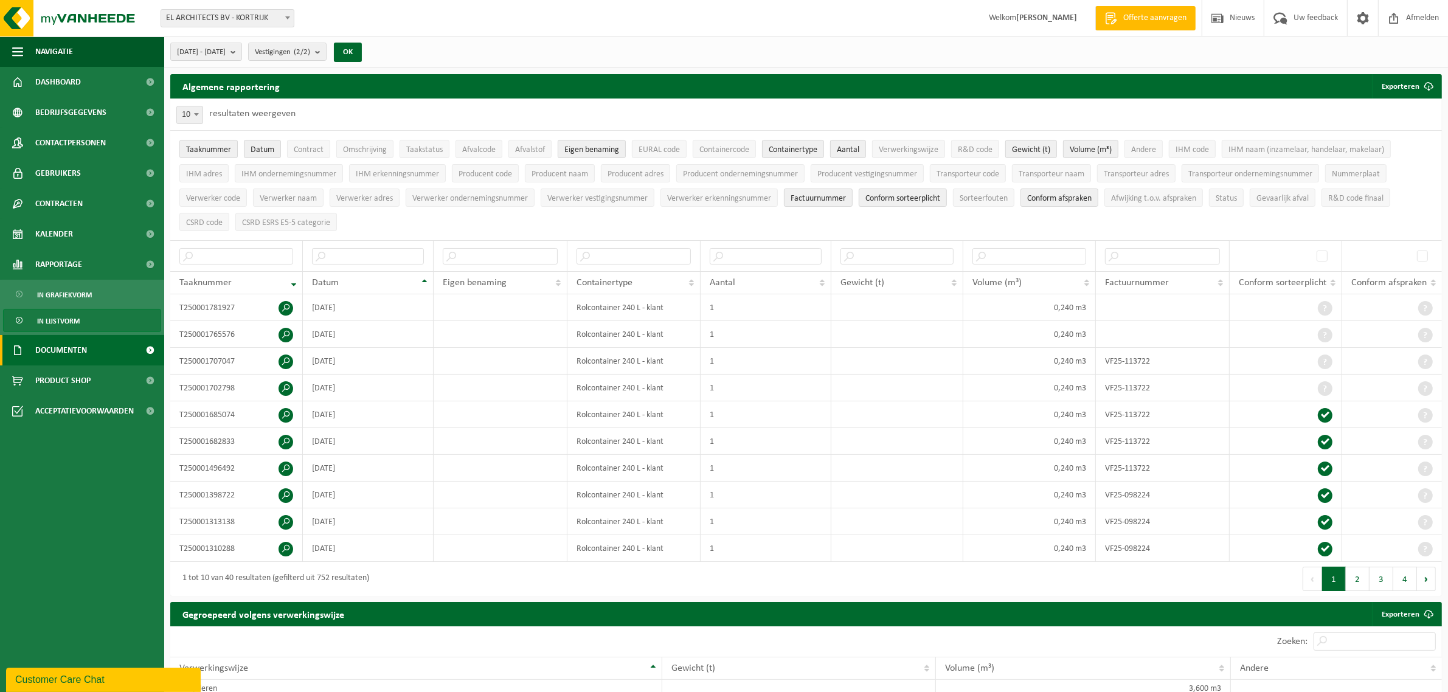
click at [64, 351] on span "Documenten" at bounding box center [61, 350] width 52 height 30
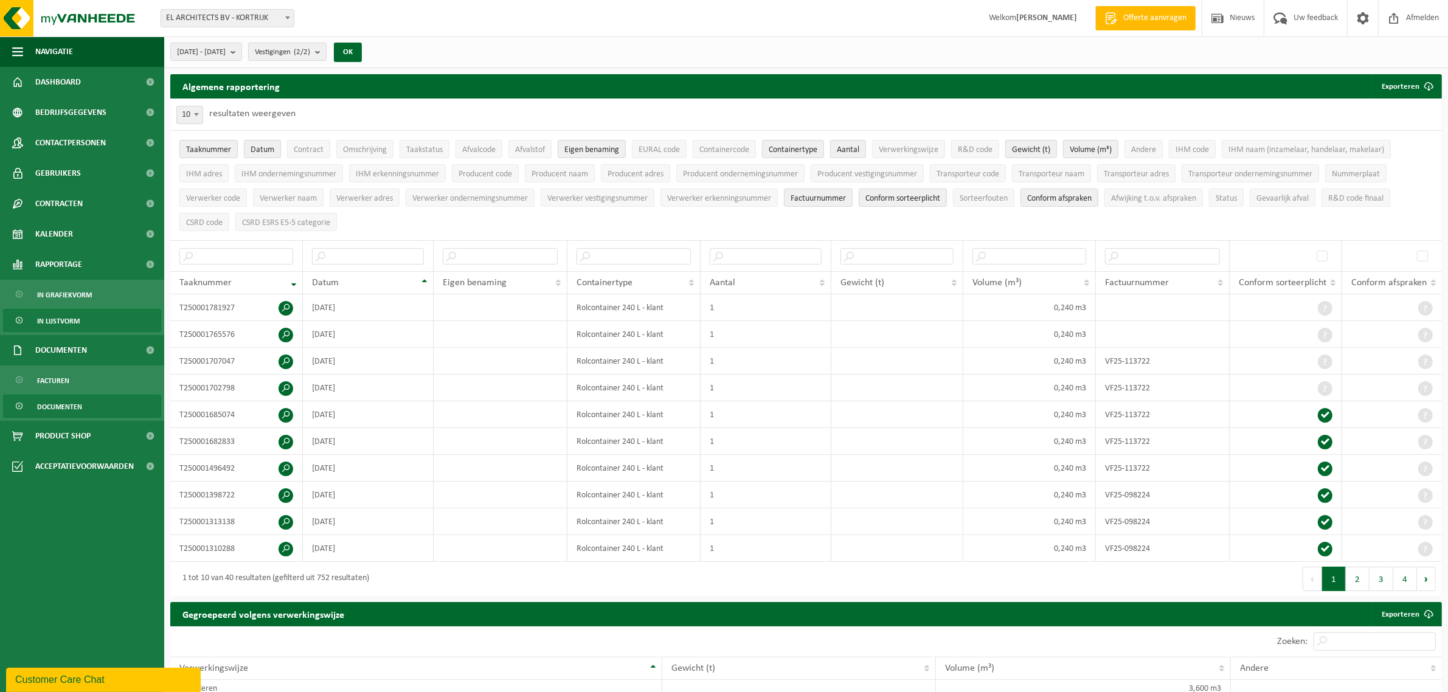
click at [61, 406] on span "Documenten" at bounding box center [59, 406] width 45 height 23
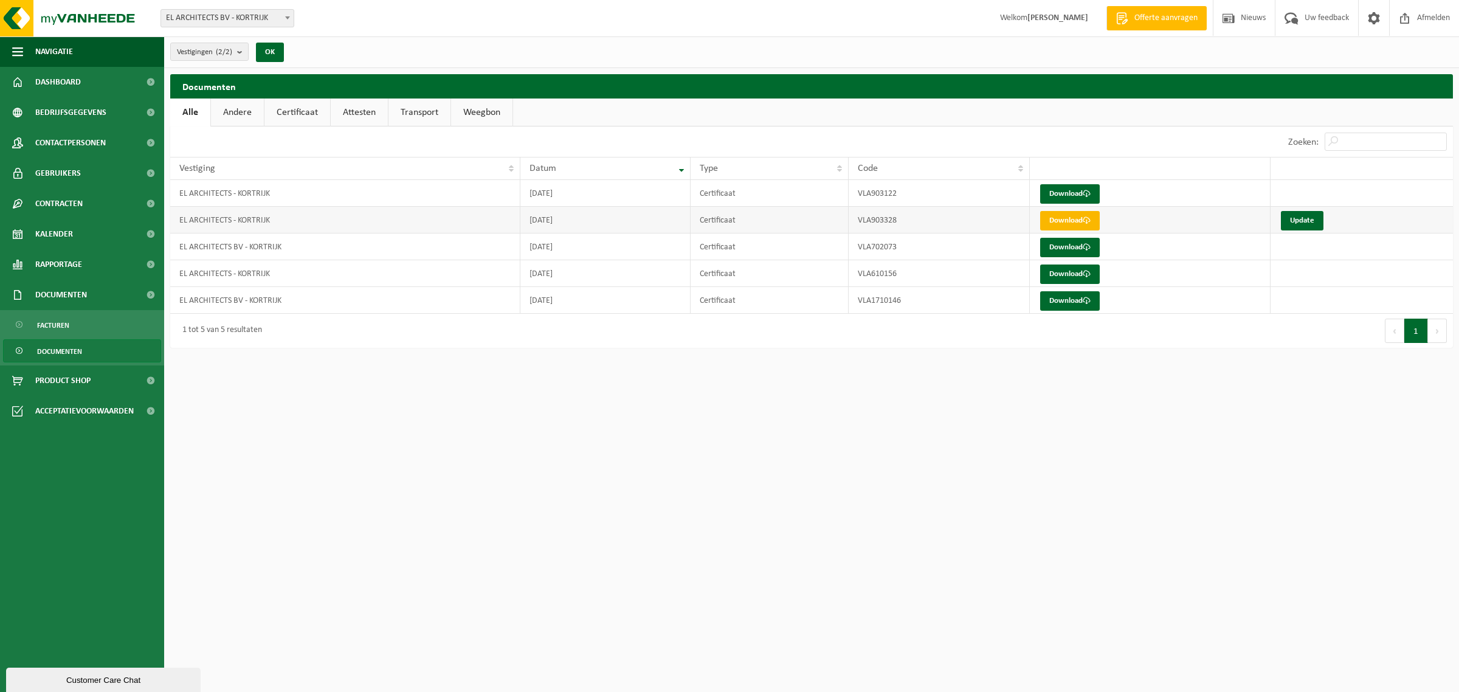
click at [1065, 224] on link "Download" at bounding box center [1070, 220] width 60 height 19
click at [1058, 192] on link "Download" at bounding box center [1070, 193] width 60 height 19
click at [1290, 211] on link "Update" at bounding box center [1302, 220] width 43 height 19
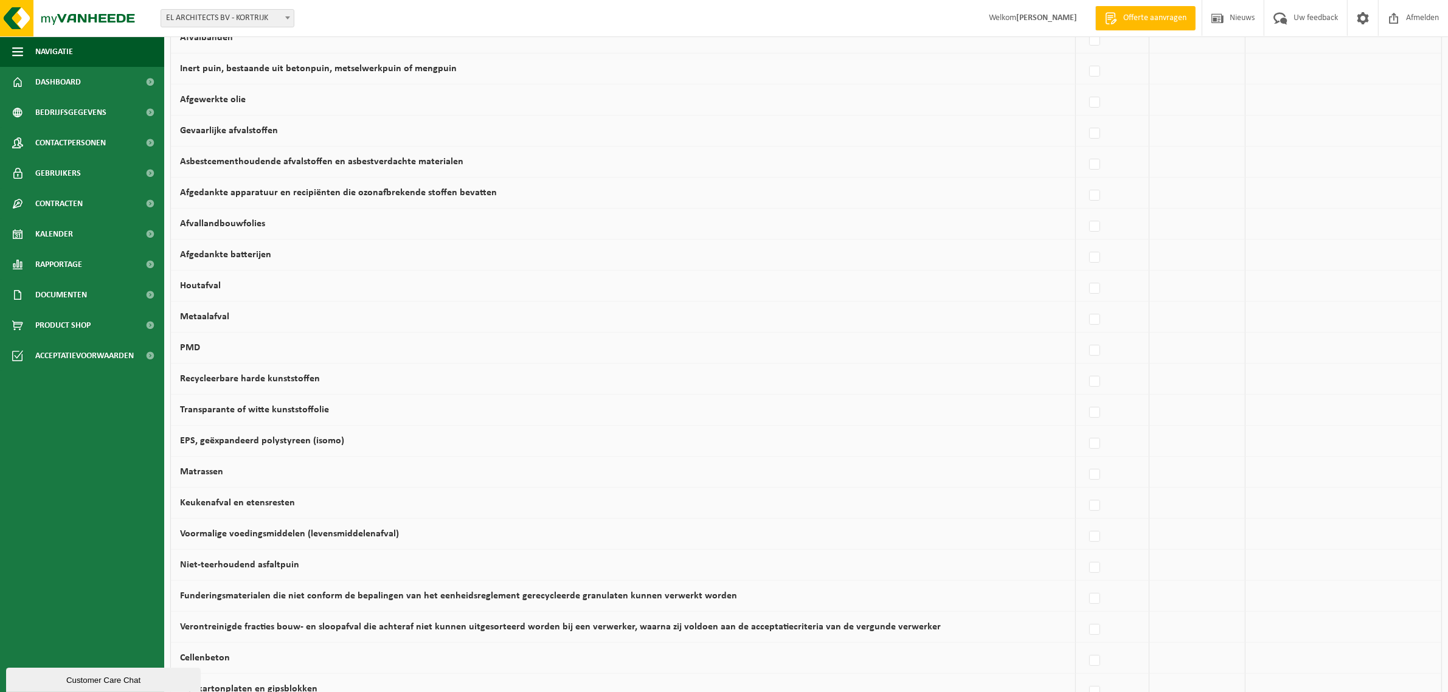
scroll to position [564, 0]
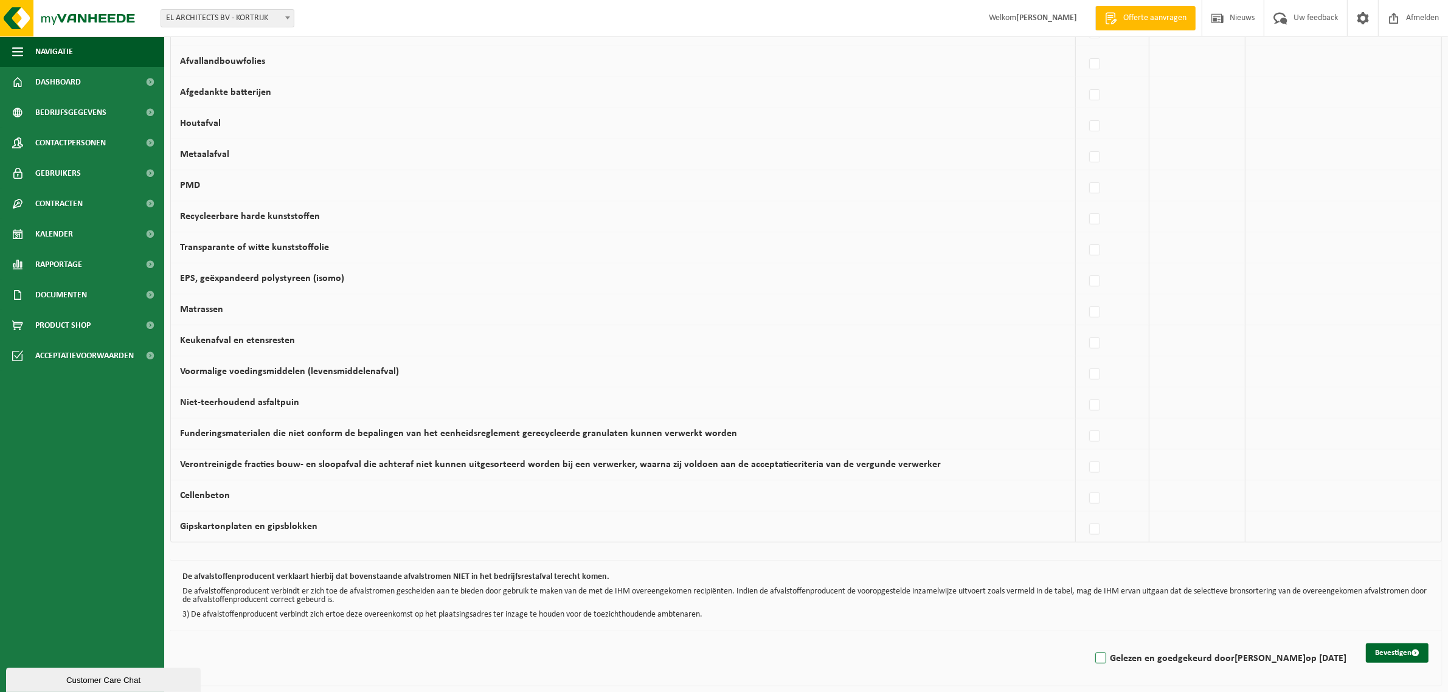
click at [1330, 657] on label "Gelezen en goedgekeurd door HILDE DEHAEN op 08/09/25" at bounding box center [1220, 658] width 254 height 18
click at [1091, 643] on input "Gelezen en goedgekeurd door HILDE DEHAEN op 08/09/25" at bounding box center [1090, 643] width 1 height 1
checkbox input "true"
click at [1382, 655] on button "Bevestigen" at bounding box center [1397, 652] width 63 height 19
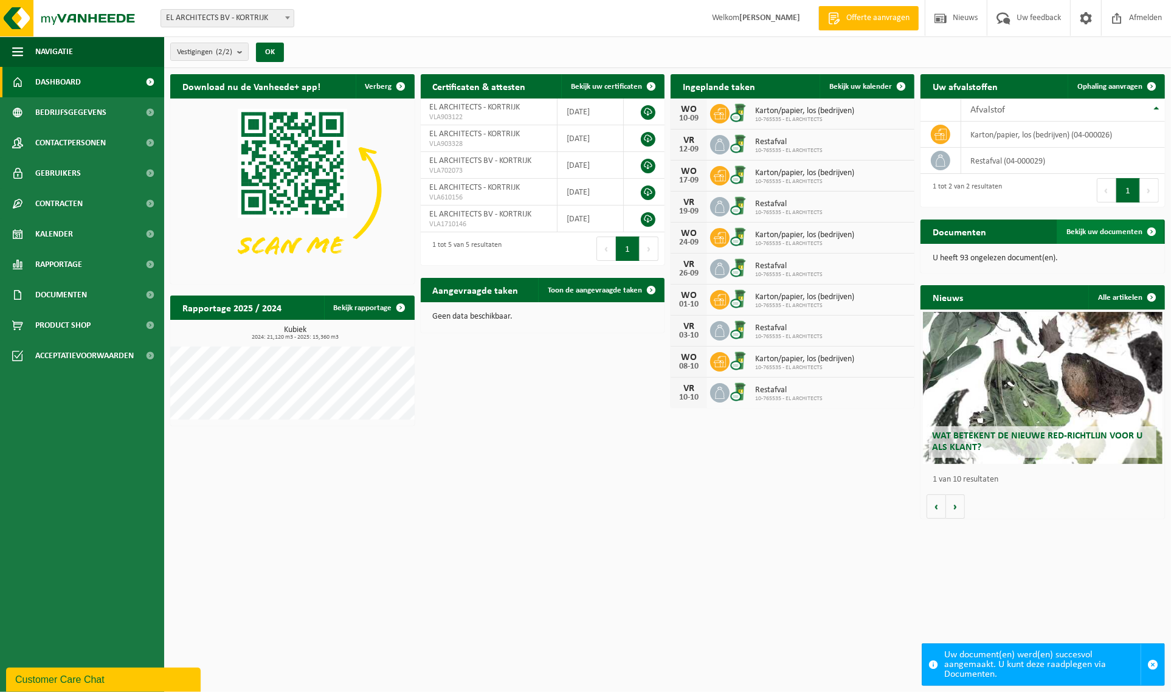
click at [1152, 229] on span at bounding box center [1152, 232] width 24 height 24
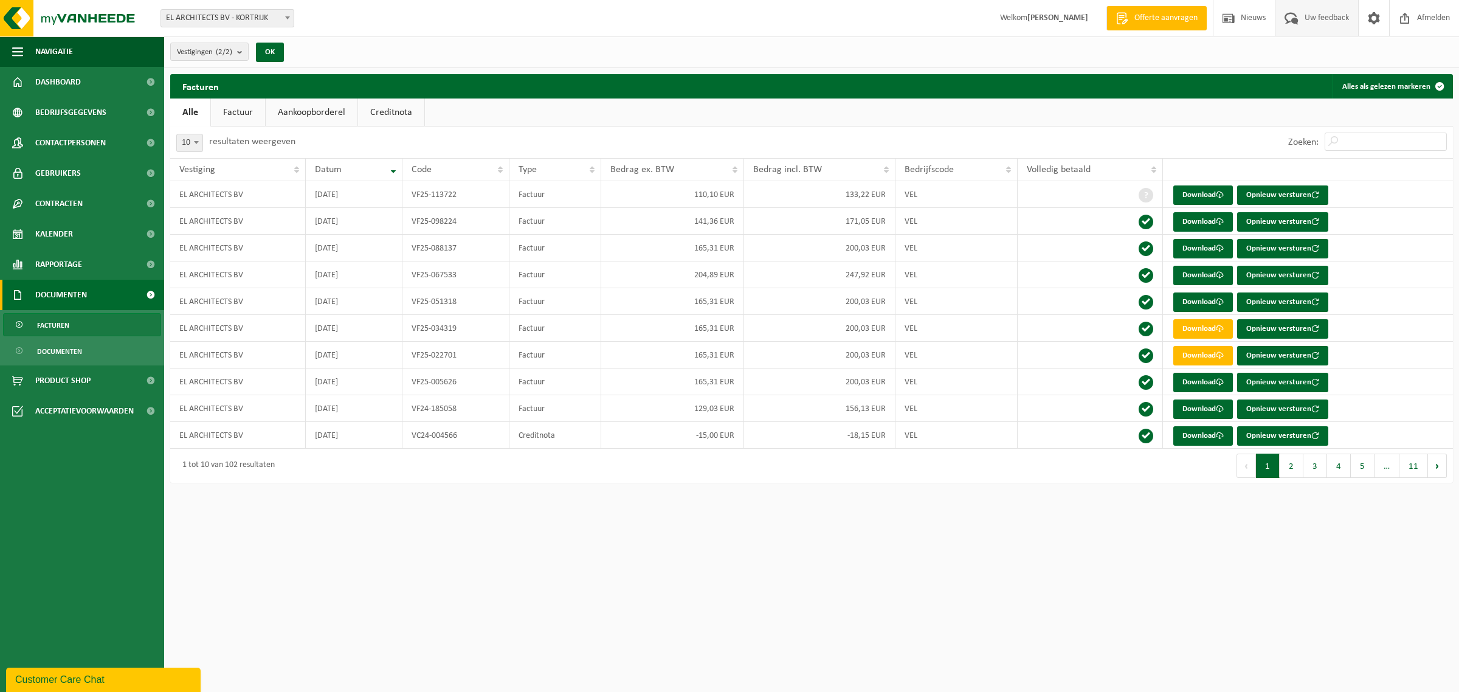
click at [1171, 15] on span at bounding box center [1292, 18] width 20 height 36
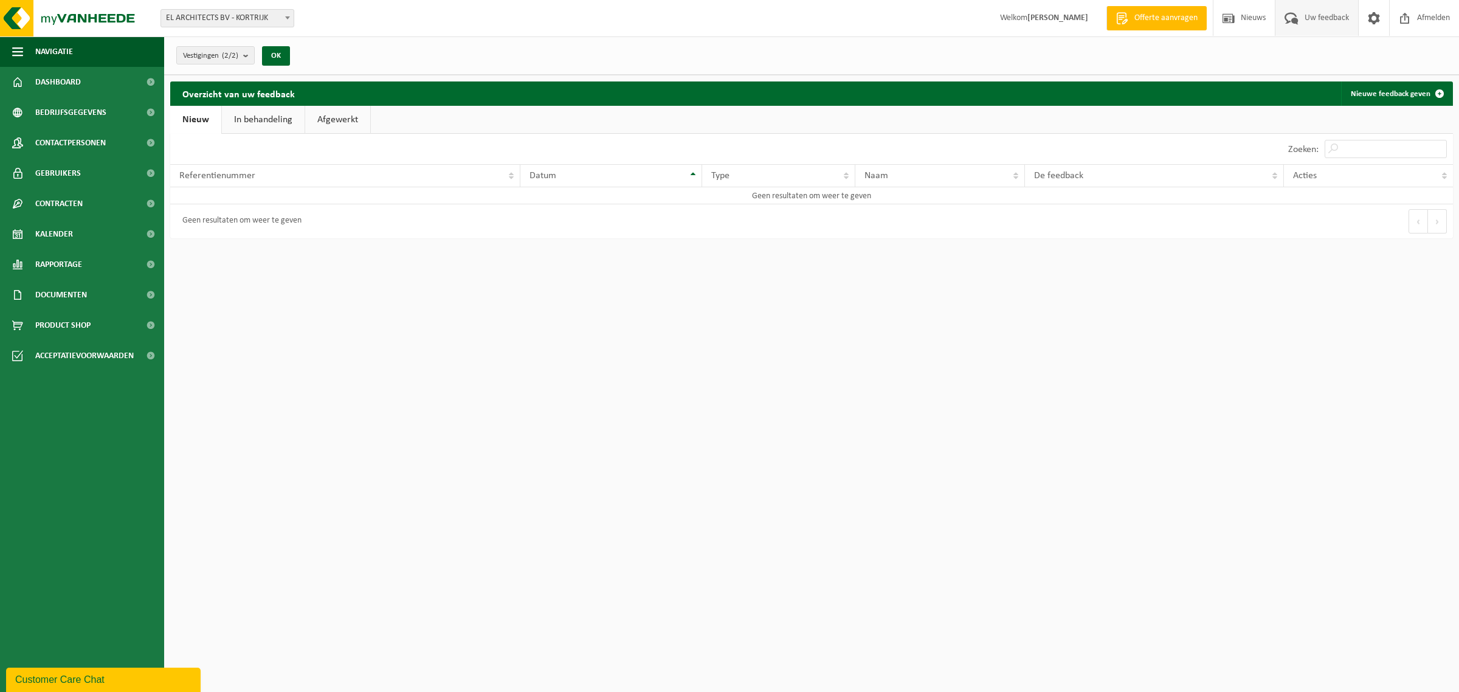
click at [330, 120] on link "Afgewerkt" at bounding box center [337, 120] width 65 height 28
click at [266, 125] on link "In behandeling" at bounding box center [261, 120] width 83 height 28
click at [190, 117] on link "Nieuw" at bounding box center [194, 120] width 49 height 28
click at [62, 49] on span "Navigatie" at bounding box center [54, 51] width 38 height 30
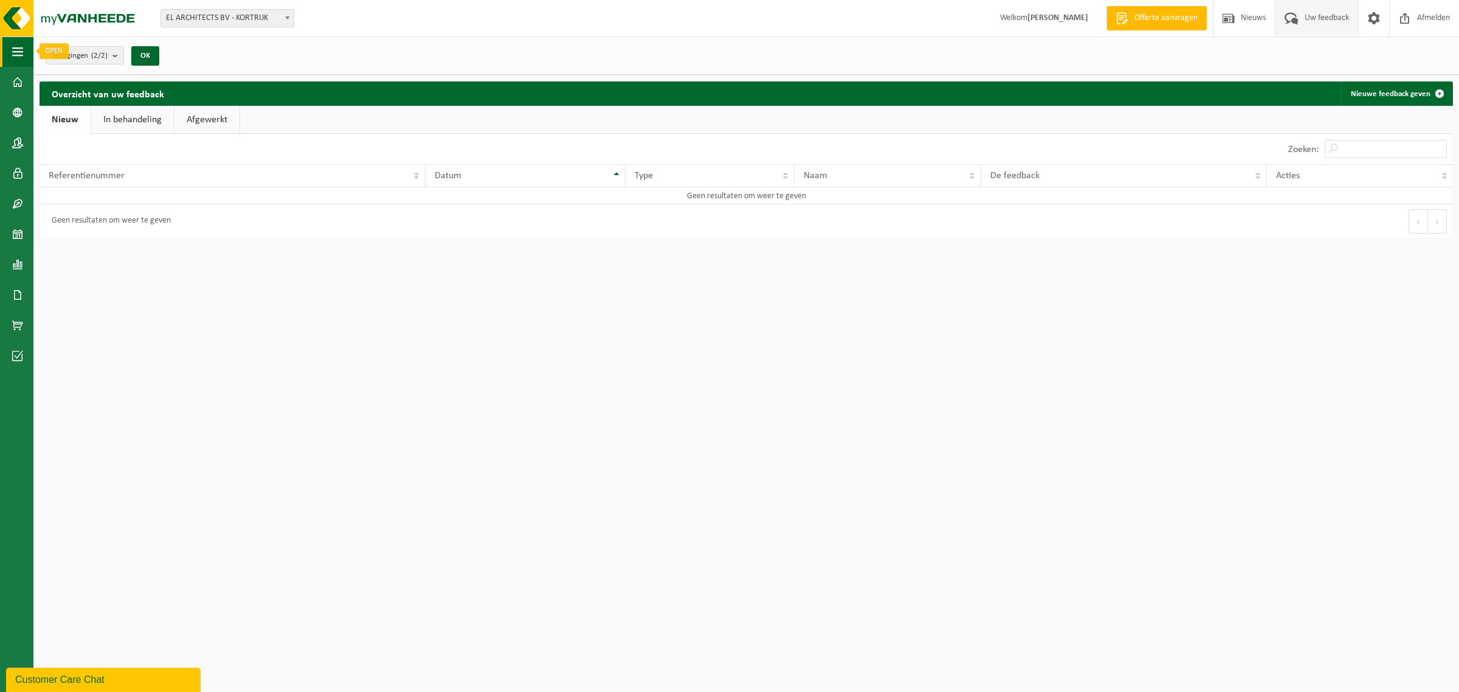
click at [15, 54] on span "button" at bounding box center [17, 51] width 11 height 30
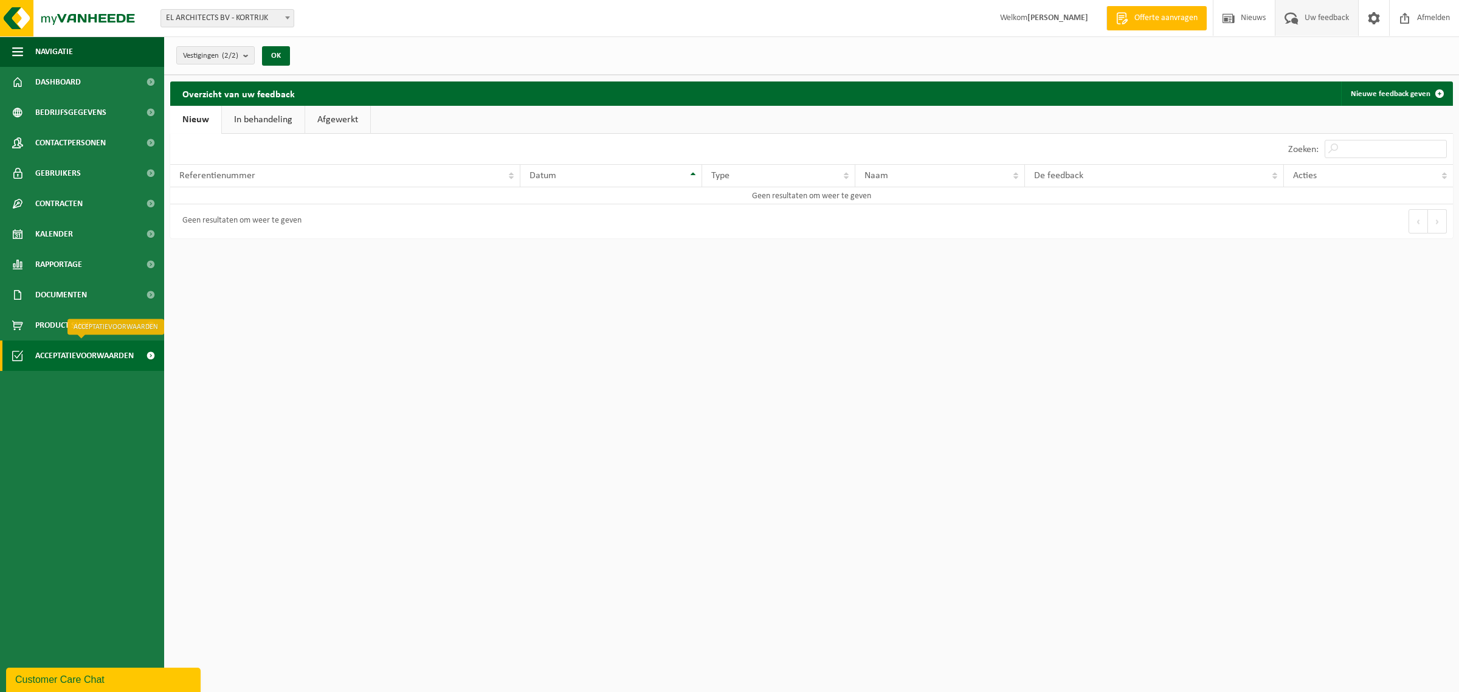
click at [76, 359] on span "Acceptatievoorwaarden" at bounding box center [84, 356] width 99 height 30
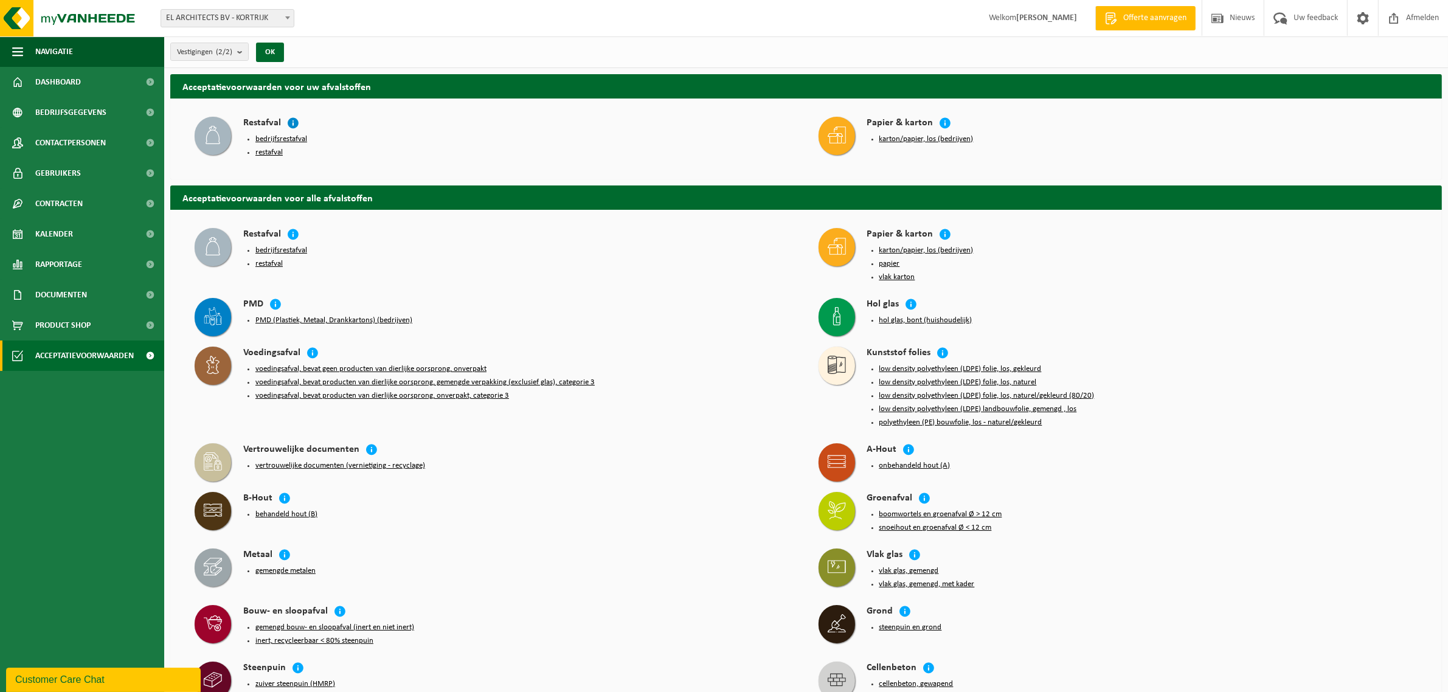
click at [296, 122] on icon at bounding box center [293, 123] width 12 height 12
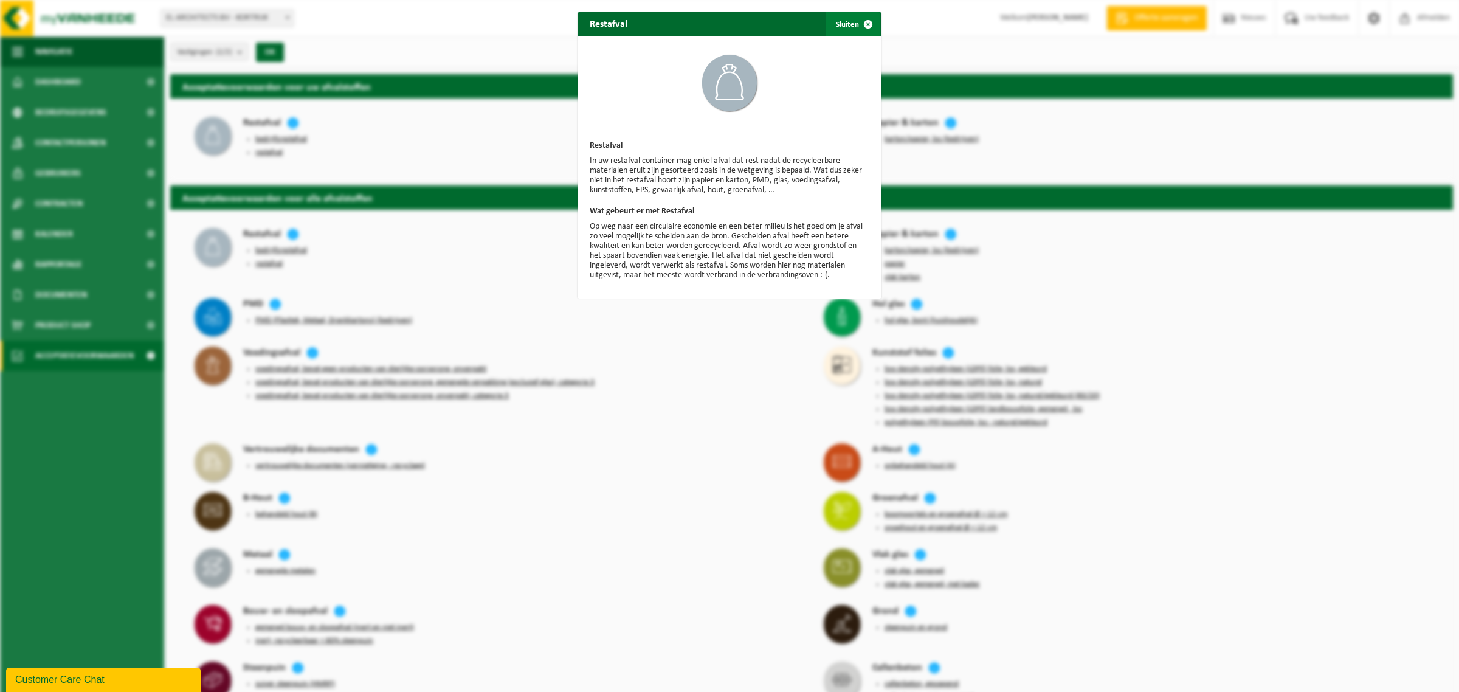
click at [861, 19] on span "button" at bounding box center [868, 24] width 24 height 24
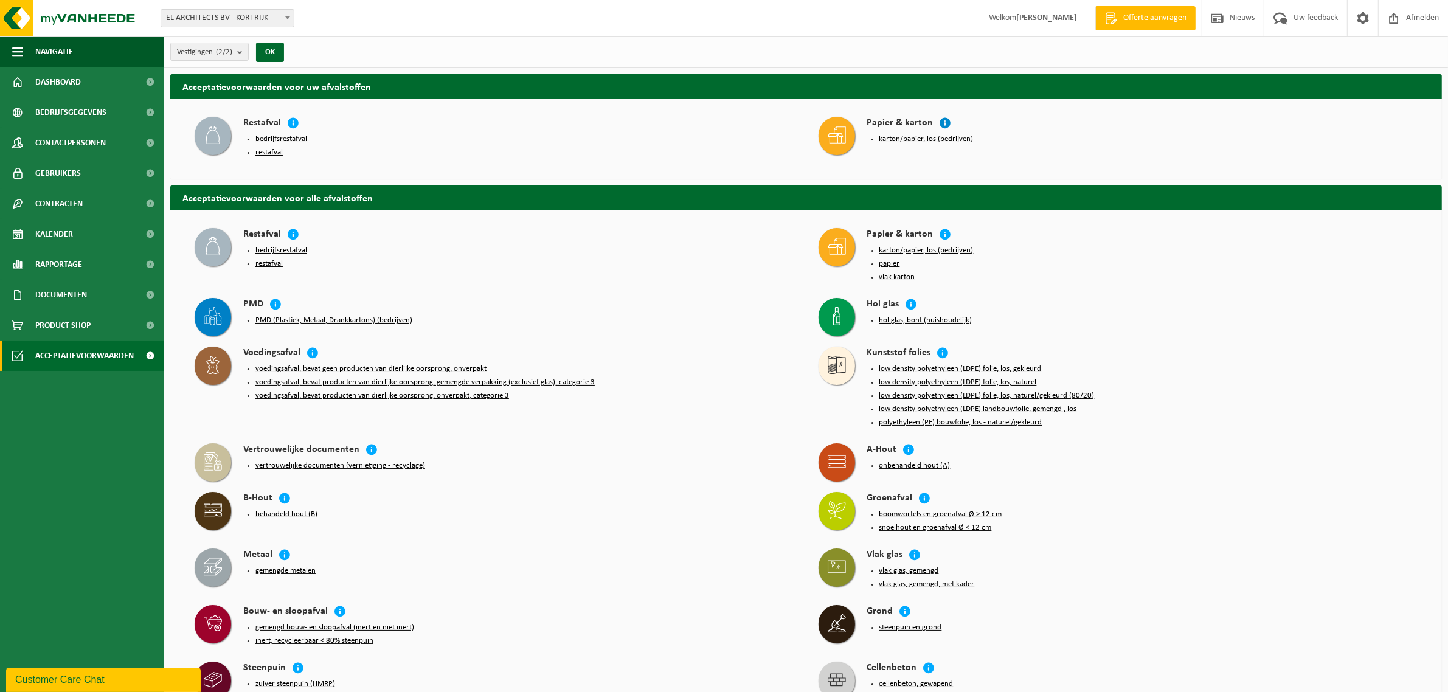
click at [941, 122] on icon at bounding box center [945, 123] width 12 height 12
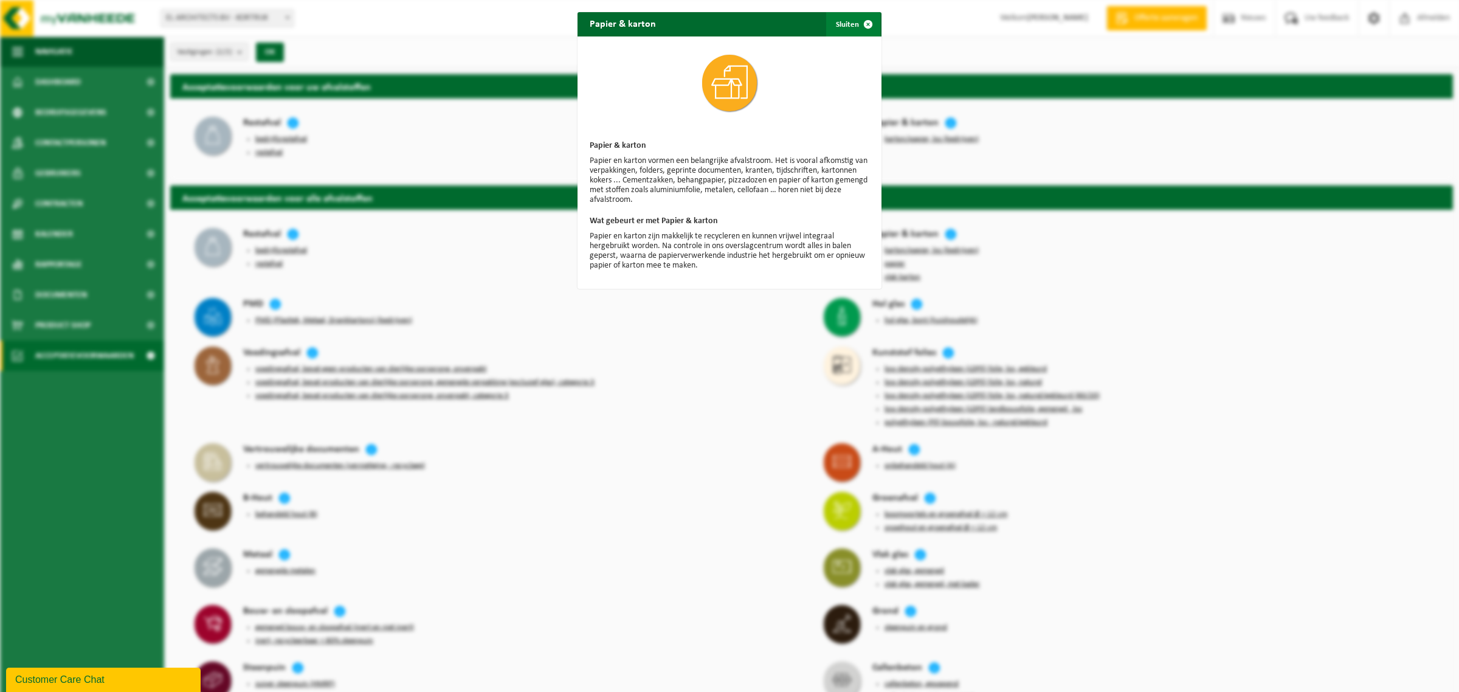
click at [864, 20] on span "button" at bounding box center [868, 24] width 24 height 24
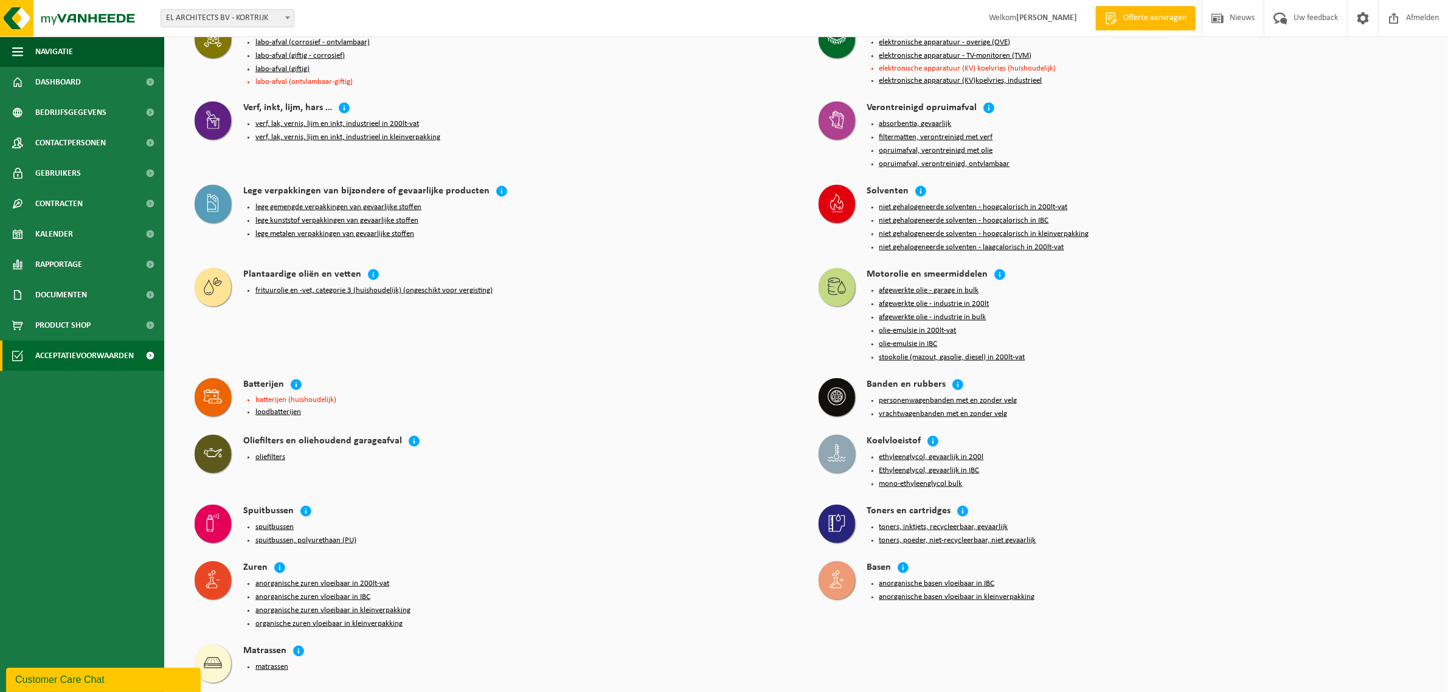
scroll to position [934, 0]
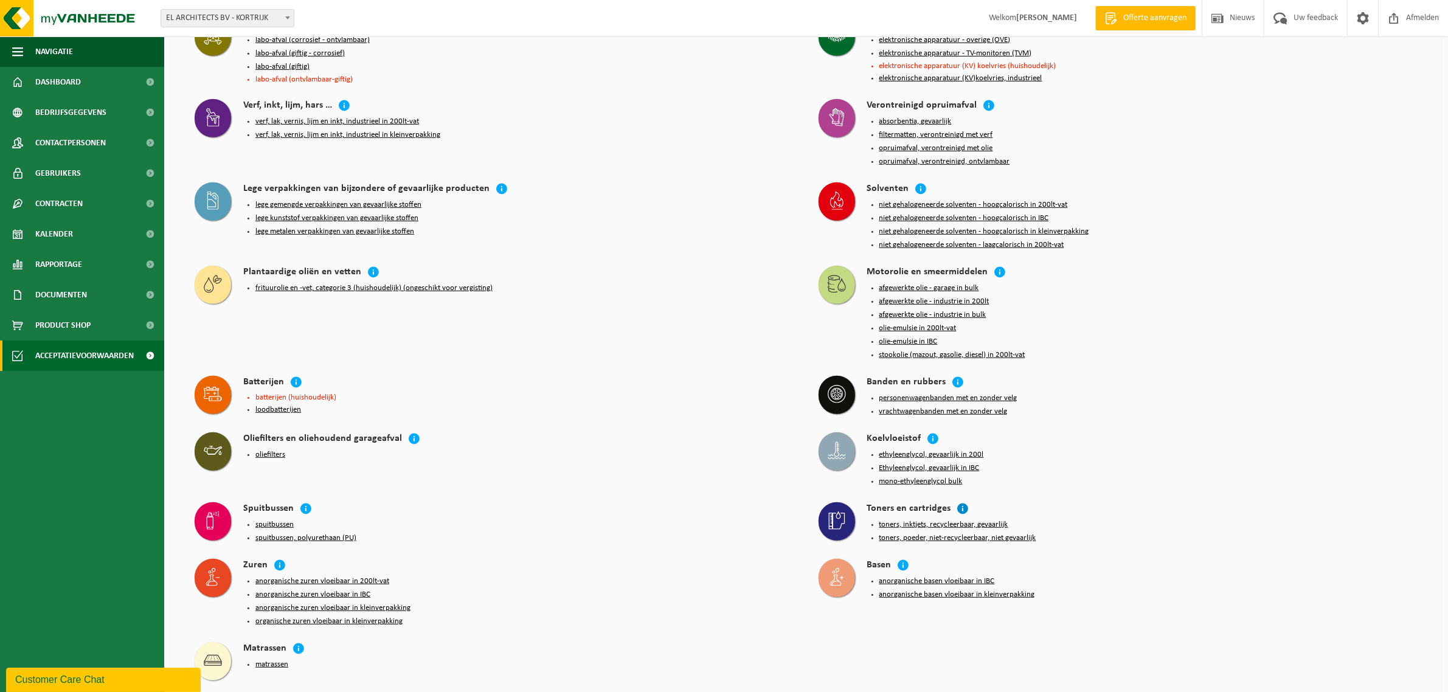
click at [958, 502] on icon at bounding box center [963, 508] width 12 height 12
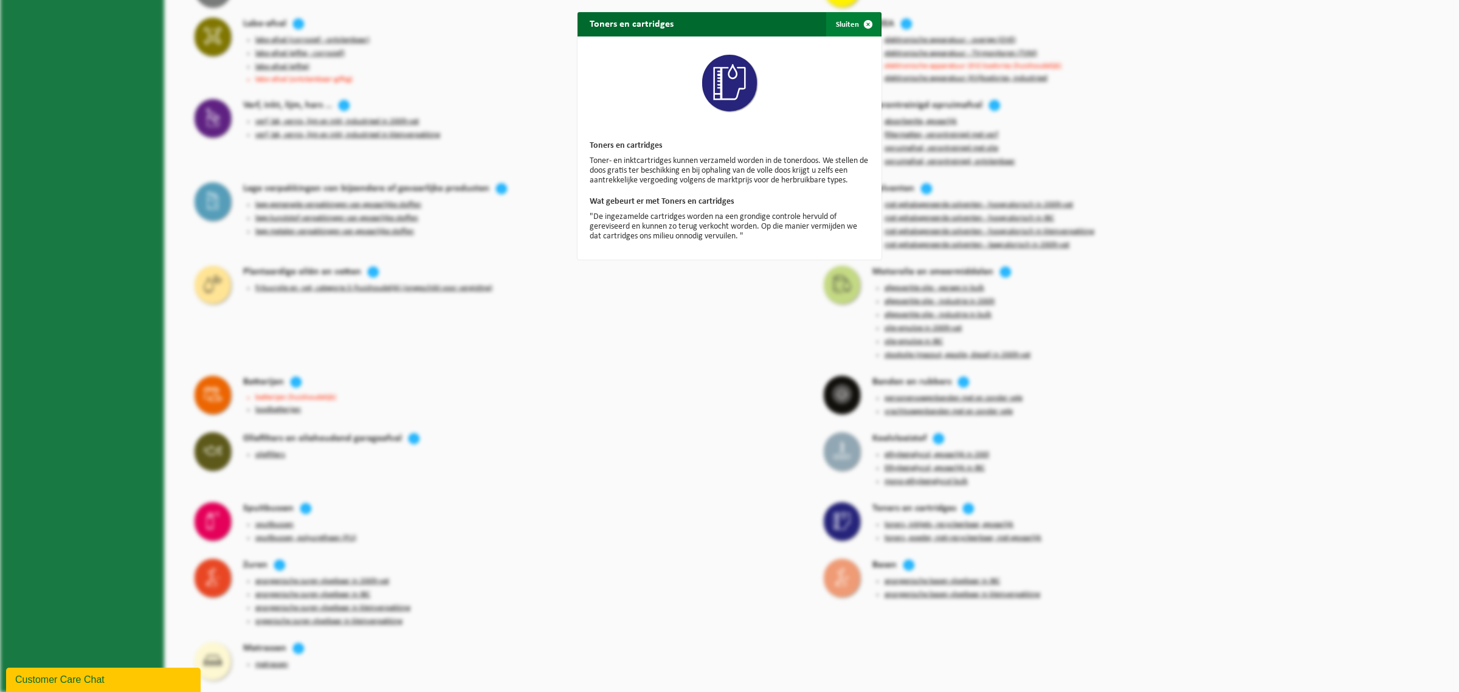
click at [860, 23] on span "button" at bounding box center [868, 24] width 24 height 24
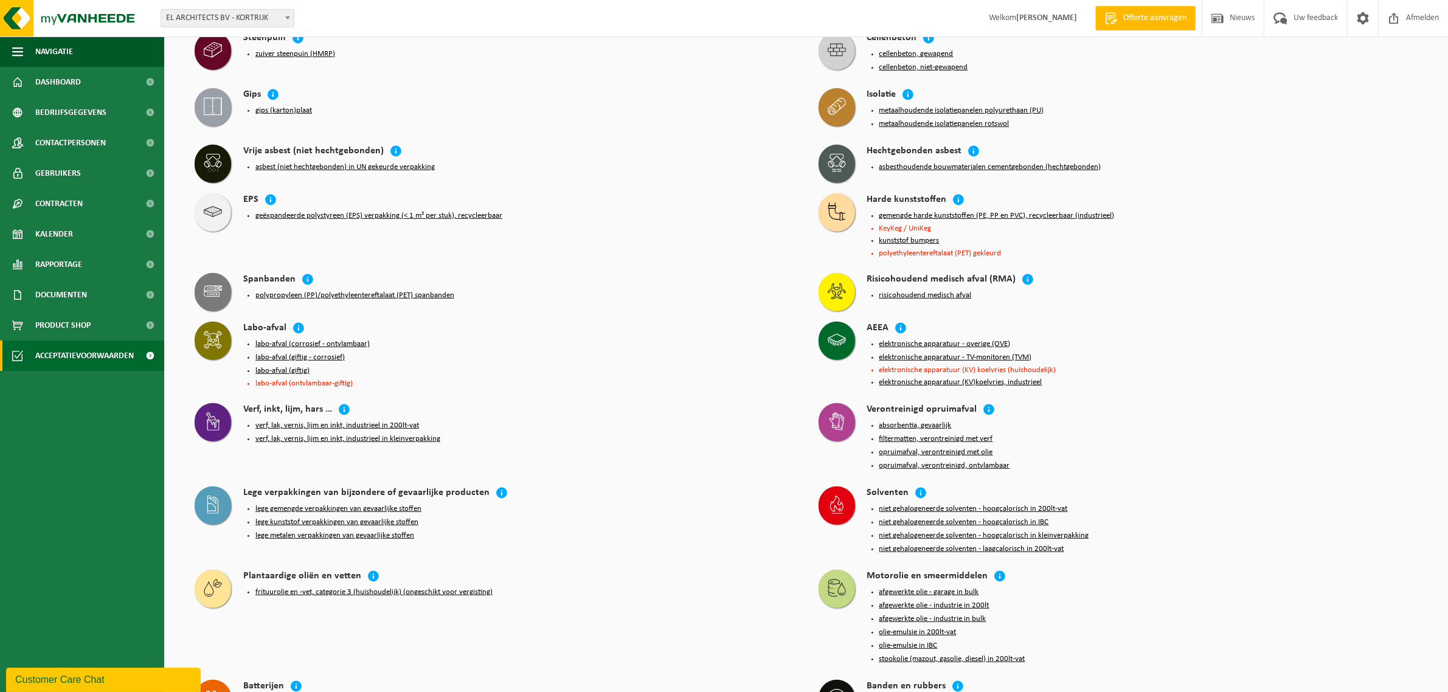
scroll to position [554, 0]
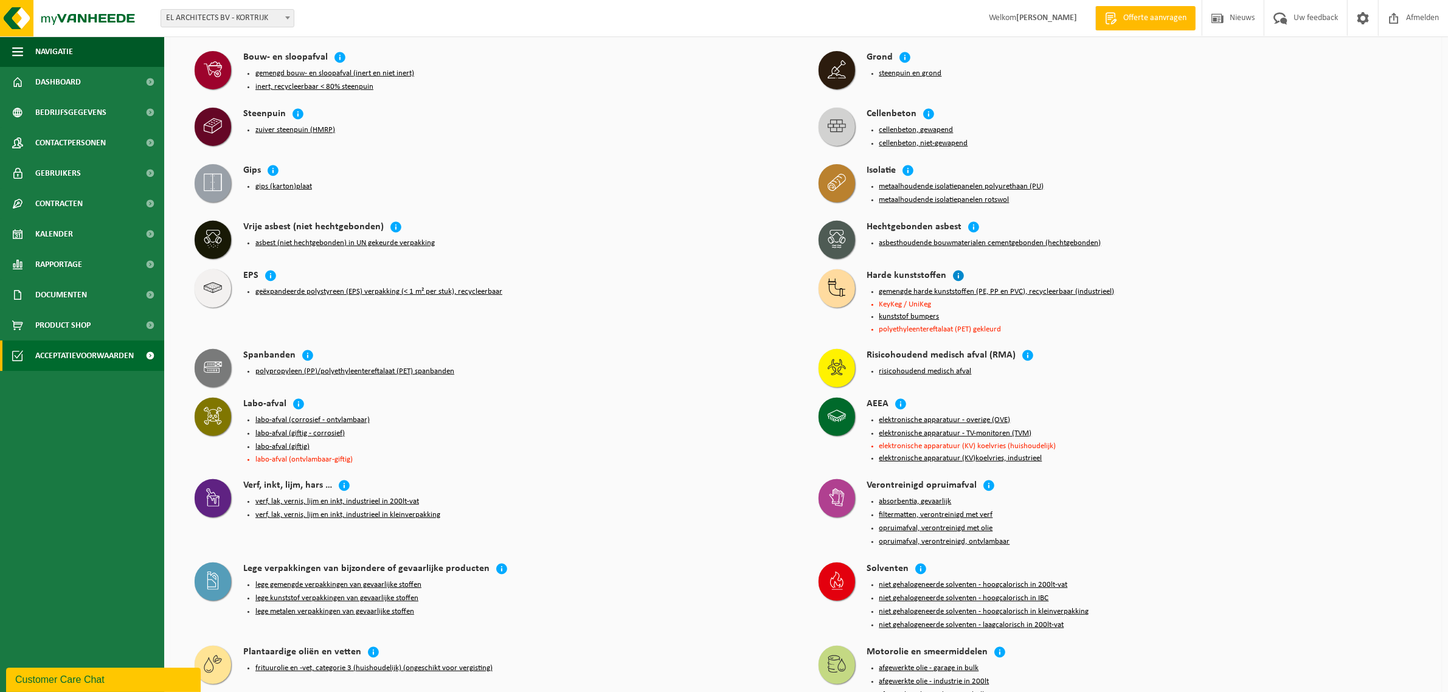
click at [953, 269] on icon at bounding box center [959, 275] width 12 height 12
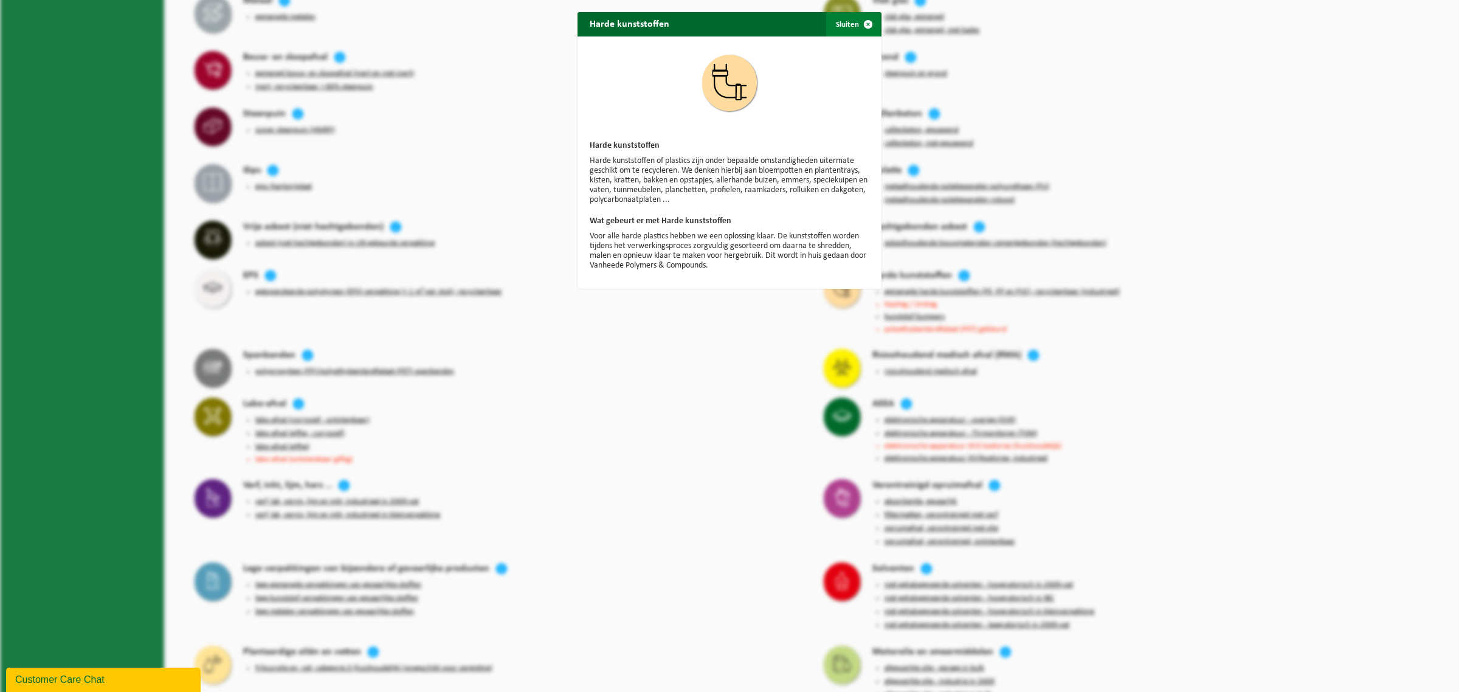
click at [862, 24] on span "button" at bounding box center [868, 24] width 24 height 24
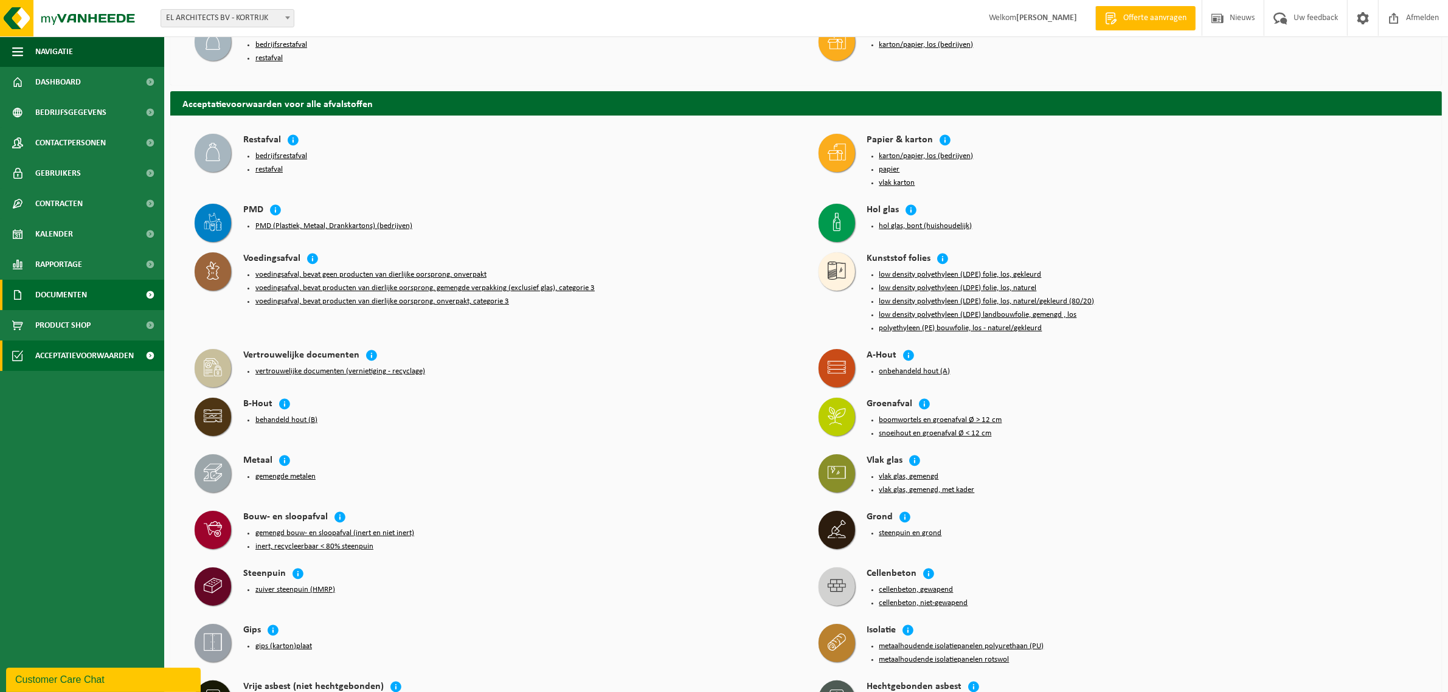
scroll to position [0, 0]
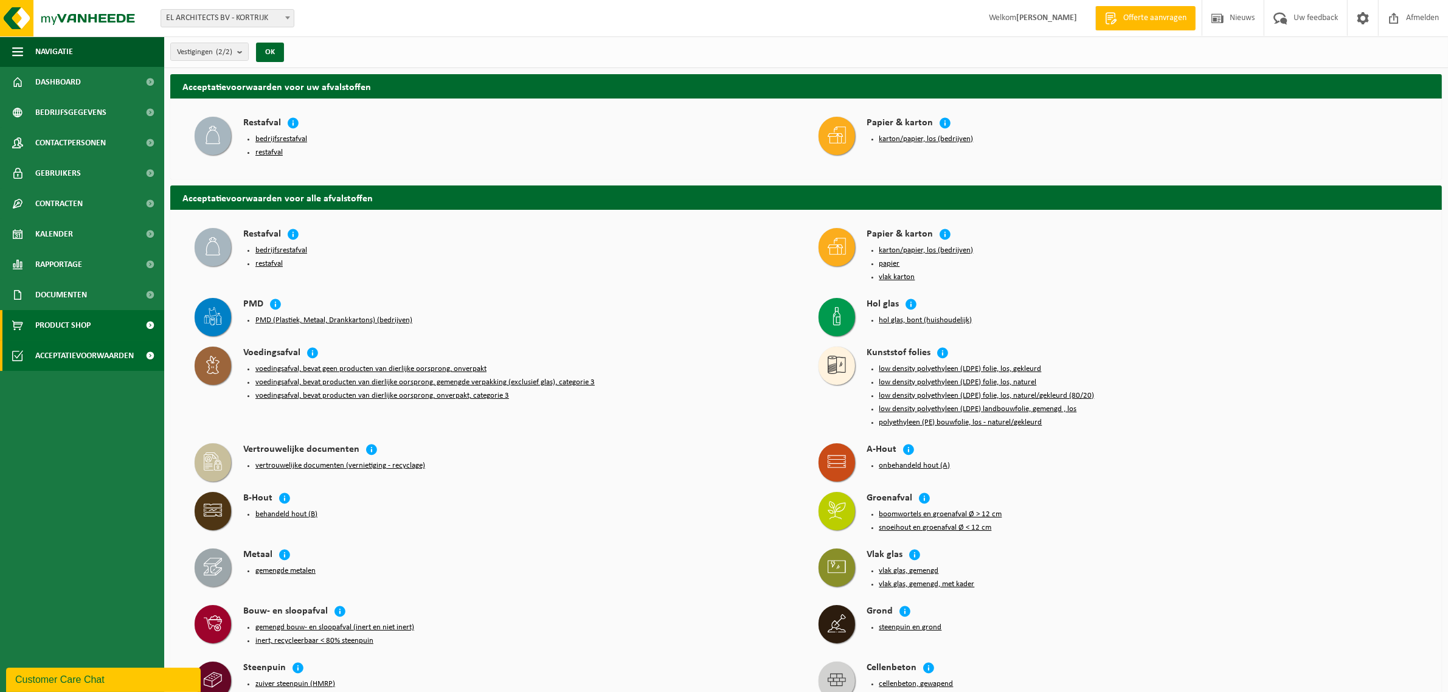
click at [88, 326] on span "Product Shop" at bounding box center [62, 325] width 55 height 30
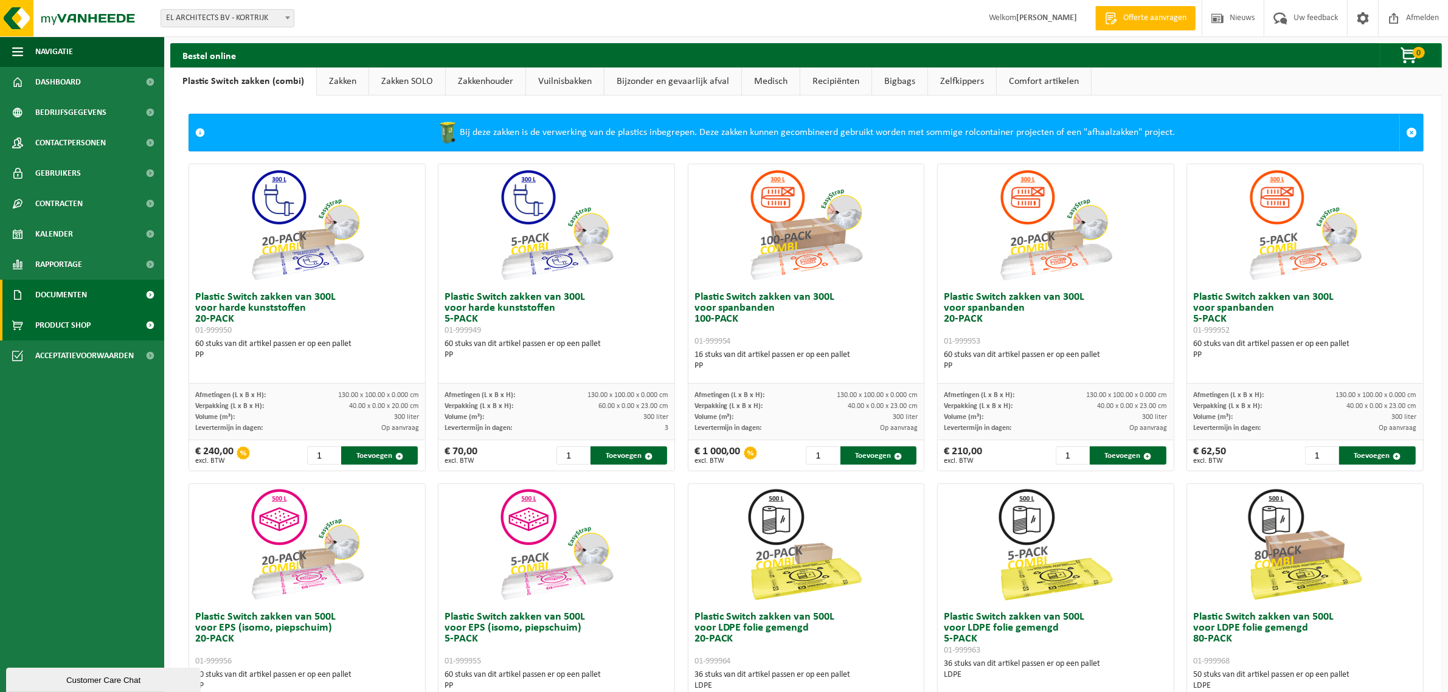
click at [58, 292] on span "Documenten" at bounding box center [61, 295] width 52 height 30
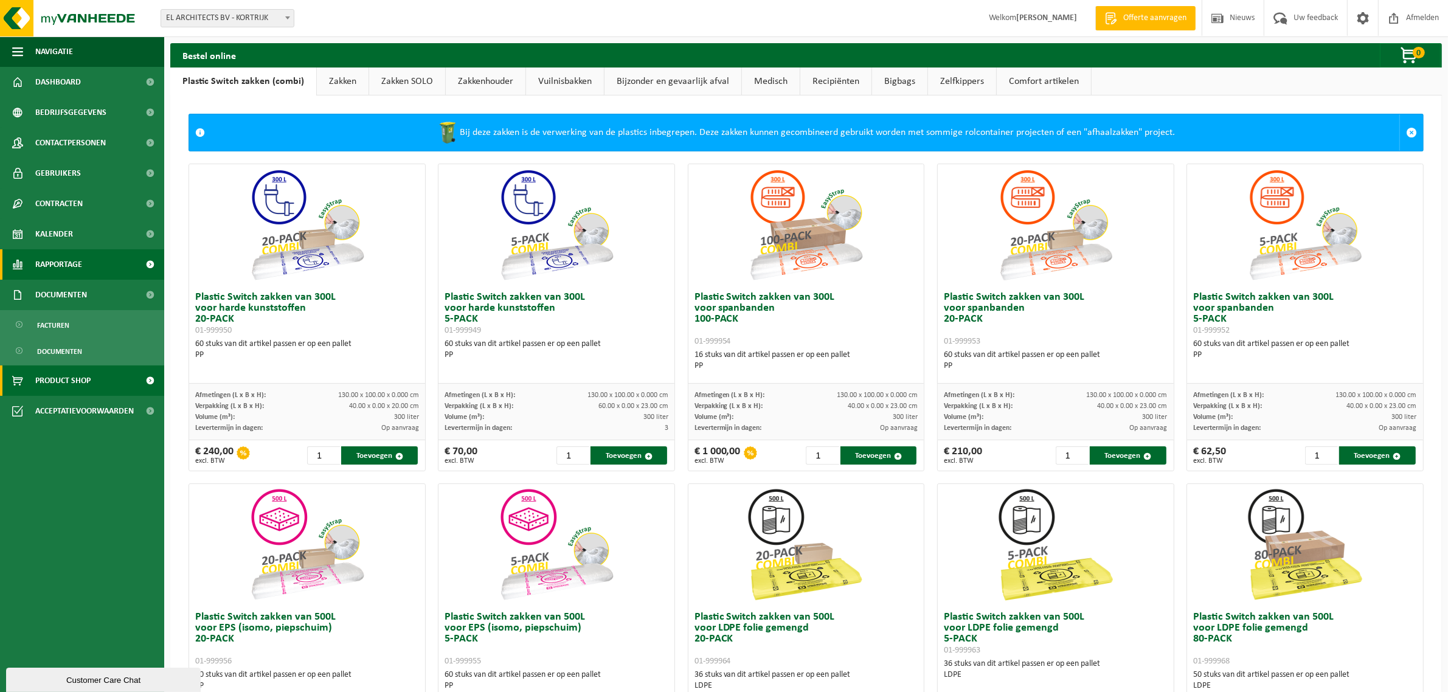
click at [52, 265] on span "Rapportage" at bounding box center [58, 264] width 47 height 30
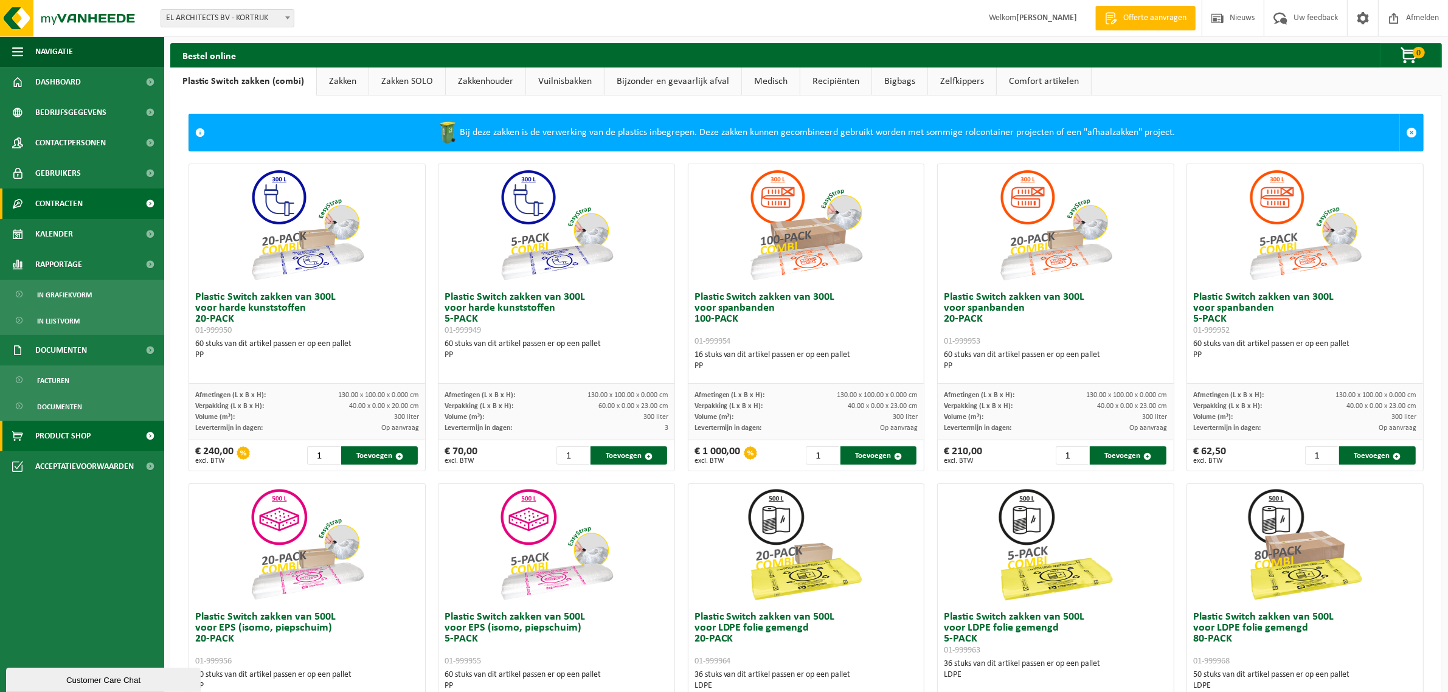
click at [57, 204] on span "Contracten" at bounding box center [58, 203] width 47 height 30
